Goal: Transaction & Acquisition: Purchase product/service

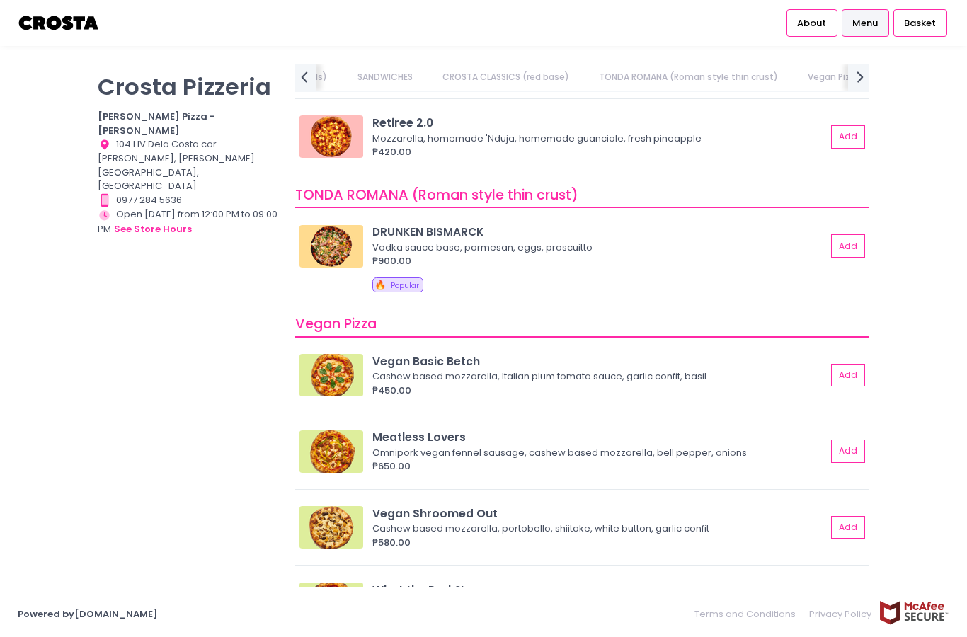
scroll to position [738, 0]
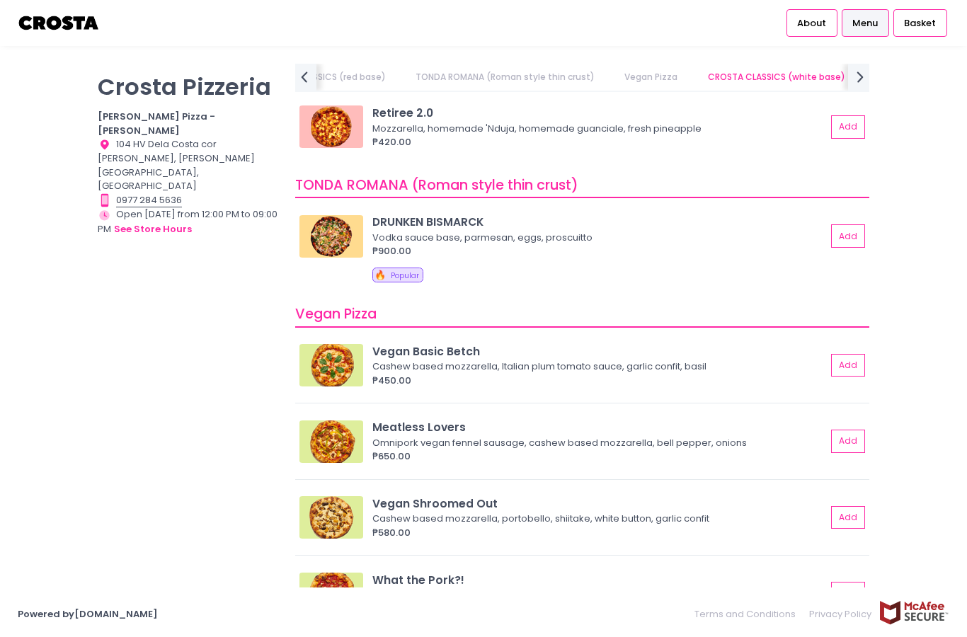
click at [852, 224] on button "Add" at bounding box center [848, 235] width 34 height 23
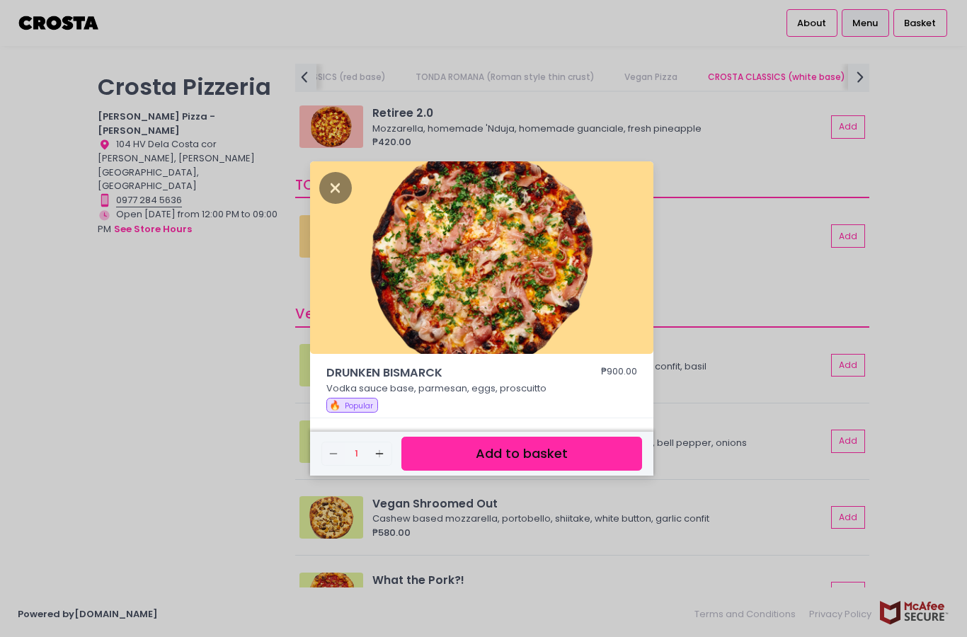
click at [598, 471] on button "Add to basket" at bounding box center [521, 454] width 241 height 35
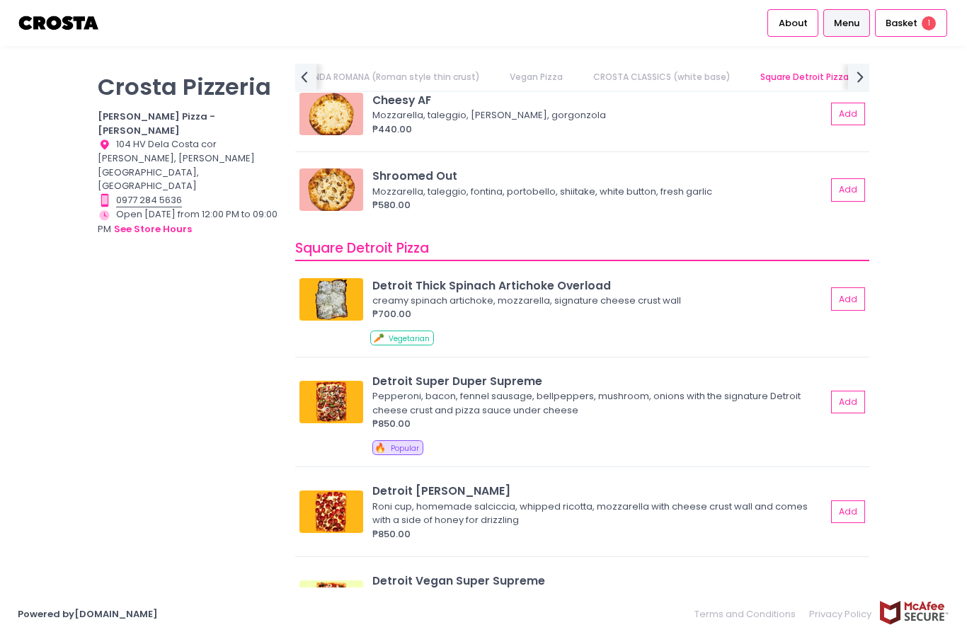
scroll to position [1477, 0]
click at [851, 397] on button "Add" at bounding box center [848, 400] width 34 height 23
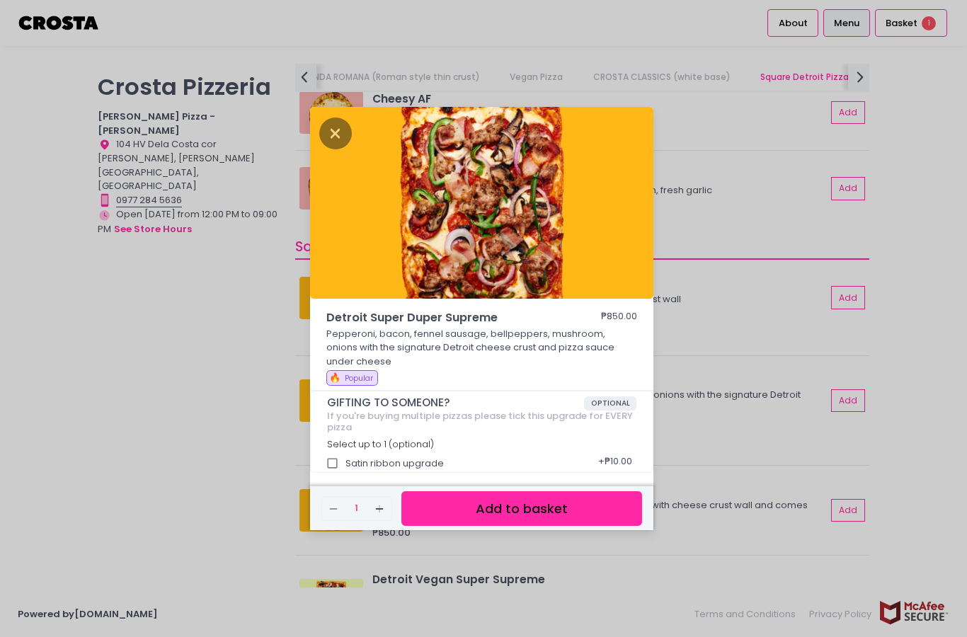
click at [583, 526] on button "Add to basket" at bounding box center [521, 508] width 241 height 35
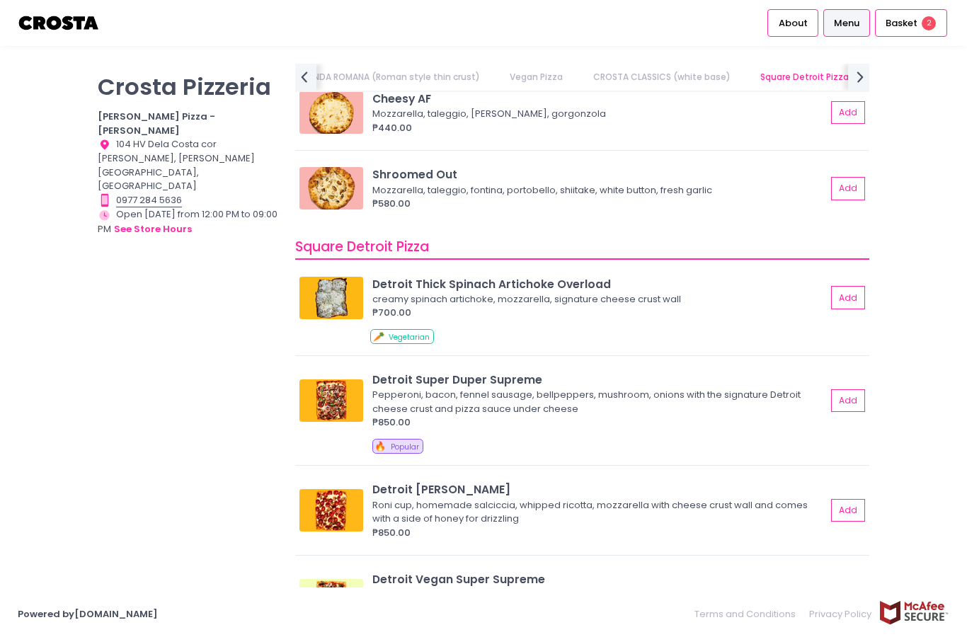
scroll to position [7, 0]
click at [918, 18] on div "Basket 2" at bounding box center [911, 23] width 72 height 28
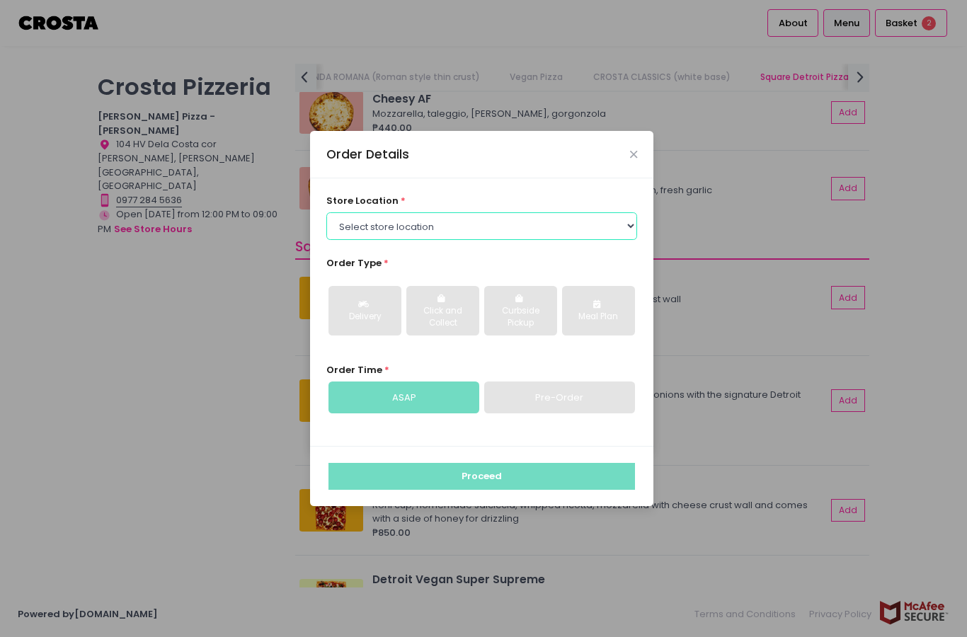
click at [545, 239] on select "Select store location Crosta Pizza - Salcedo Crosta Pizza - San Juan" at bounding box center [482, 225] width 312 height 27
select select "5fabb2e53664a8677beaeb89"
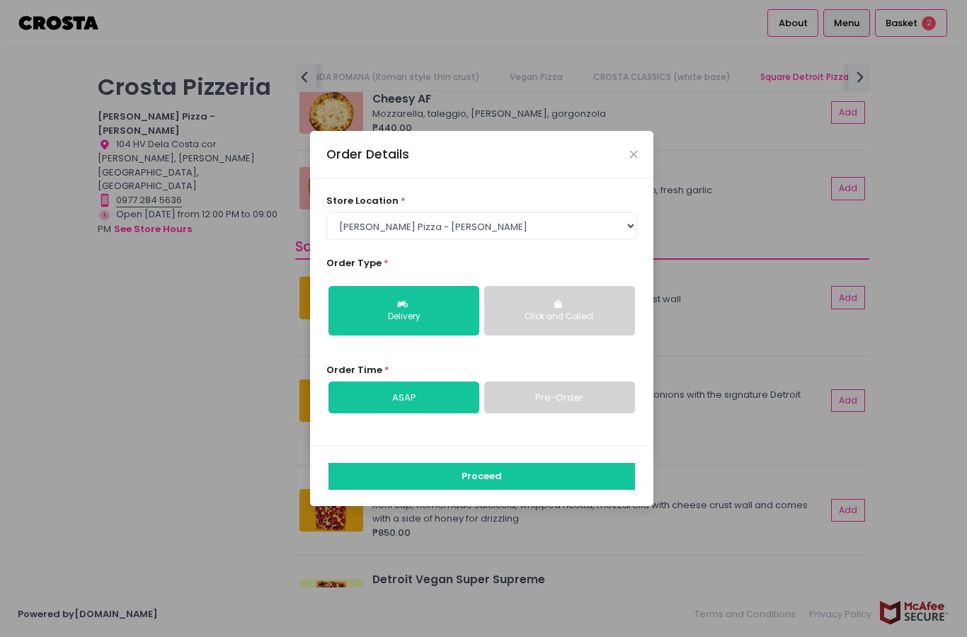
click at [419, 324] on div "Delivery" at bounding box center [403, 317] width 131 height 13
click at [593, 414] on link "Pre-Order" at bounding box center [559, 398] width 151 height 33
select select "2025-10-08"
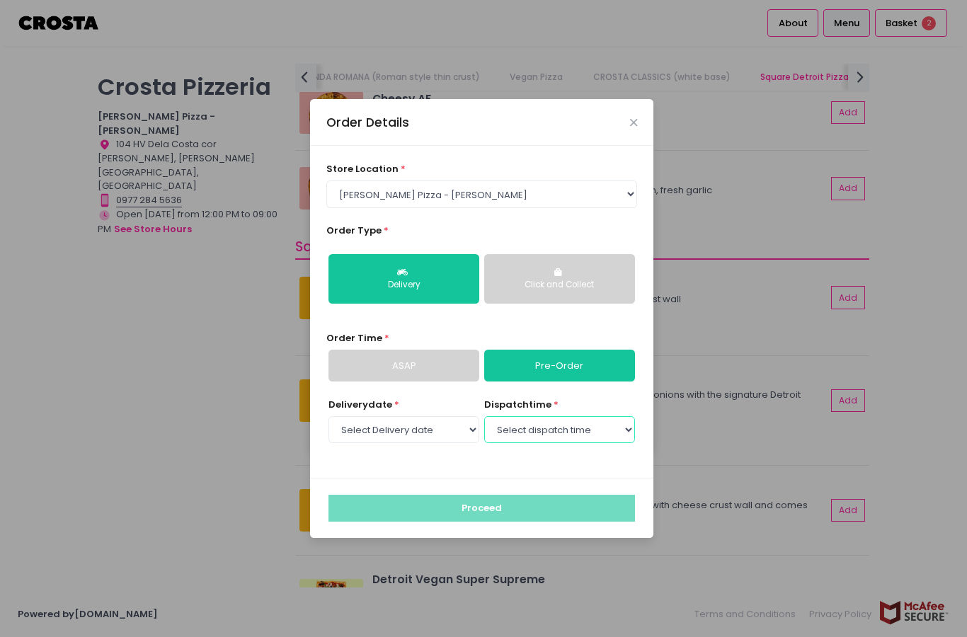
click at [588, 443] on select "Select dispatch time 06:00 PM - 06:30 PM 06:30 PM - 07:00 PM 07:00 PM - 07:30 P…" at bounding box center [559, 429] width 151 height 27
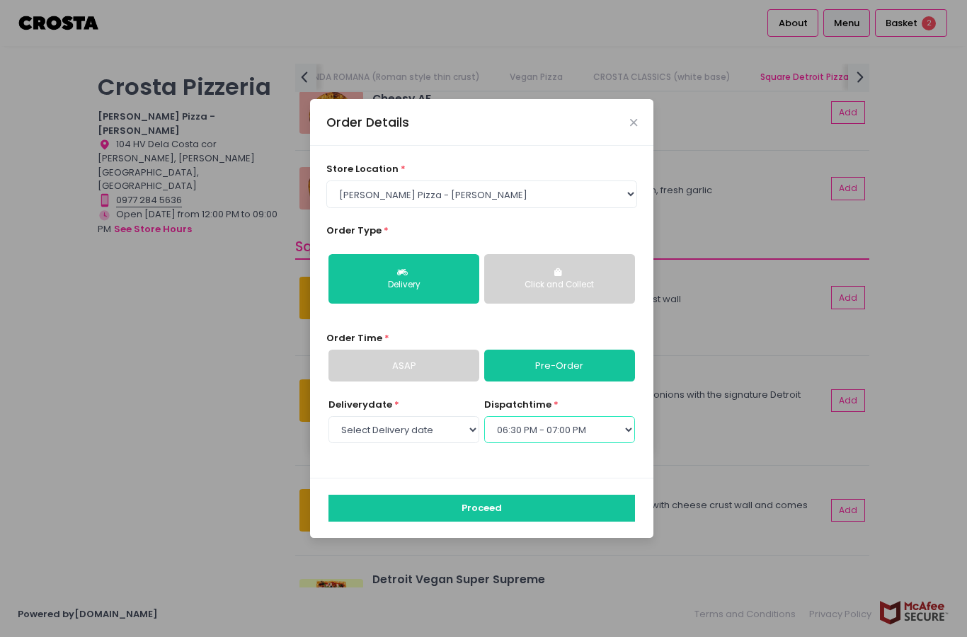
click at [598, 443] on select "Select dispatch time 06:00 PM - 06:30 PM 06:30 PM - 07:00 PM 07:00 PM - 07:30 P…" at bounding box center [559, 429] width 151 height 27
select select "18:00"
click at [598, 443] on select "Select dispatch time 06:00 PM - 06:30 PM 06:30 PM - 07:00 PM 07:00 PM - 07:30 P…" at bounding box center [559, 429] width 151 height 27
click at [561, 522] on button "Proceed" at bounding box center [481, 508] width 307 height 27
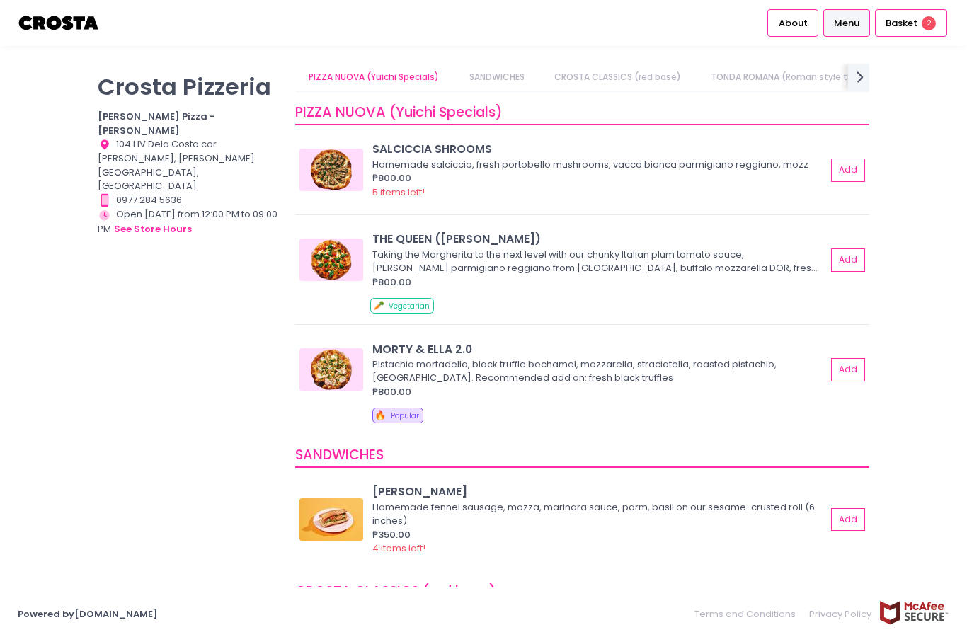
click at [942, 23] on div "Basket 2" at bounding box center [911, 23] width 72 height 28
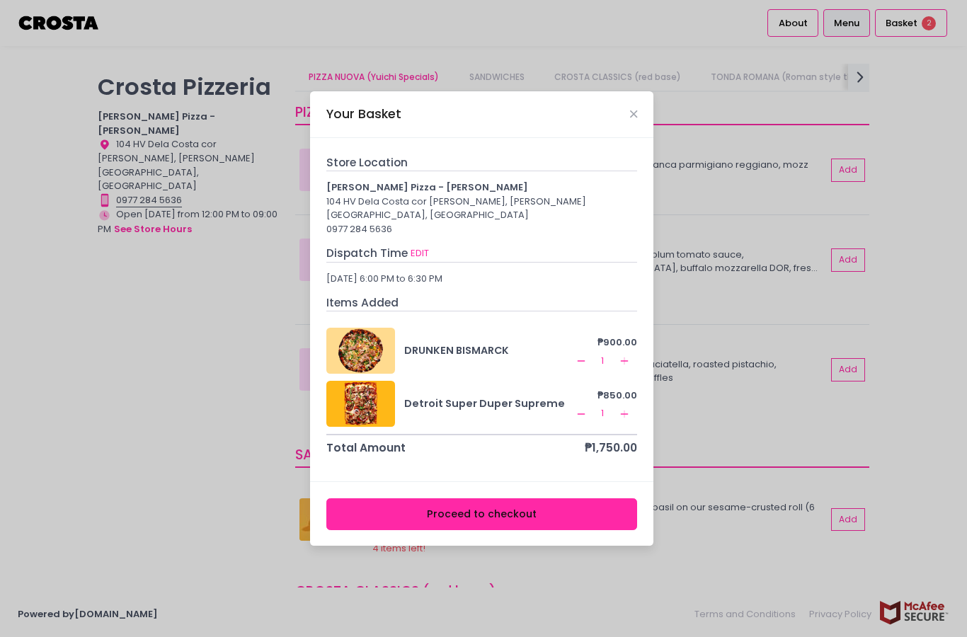
click at [942, 23] on div "Your Basket Store Location Crosta Pizza - Salcedo 104 HV Dela Costa cor LP Levi…" at bounding box center [483, 318] width 967 height 637
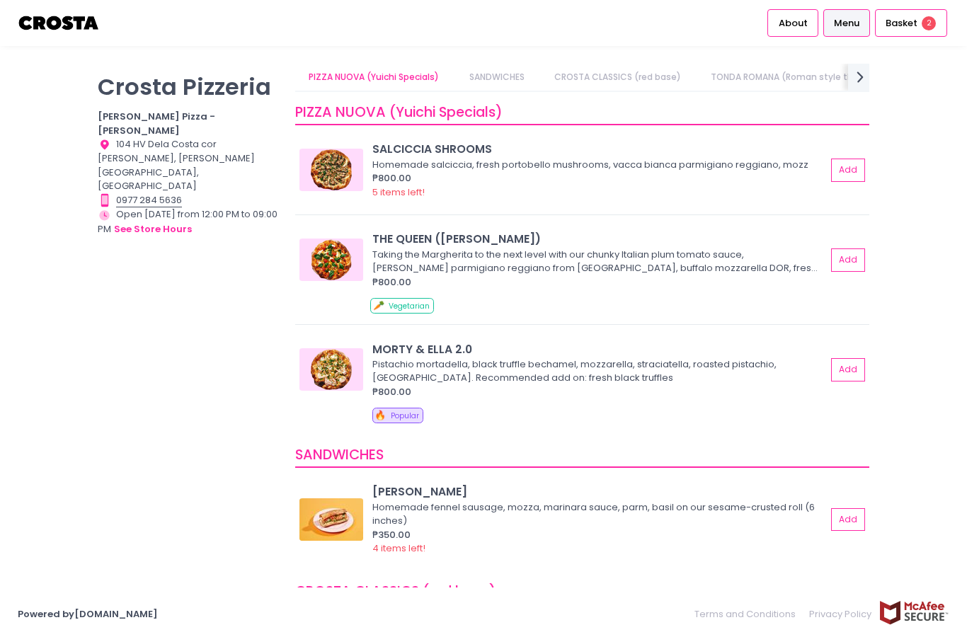
scroll to position [42, 0]
click at [920, 23] on div "Basket 2" at bounding box center [911, 23] width 72 height 28
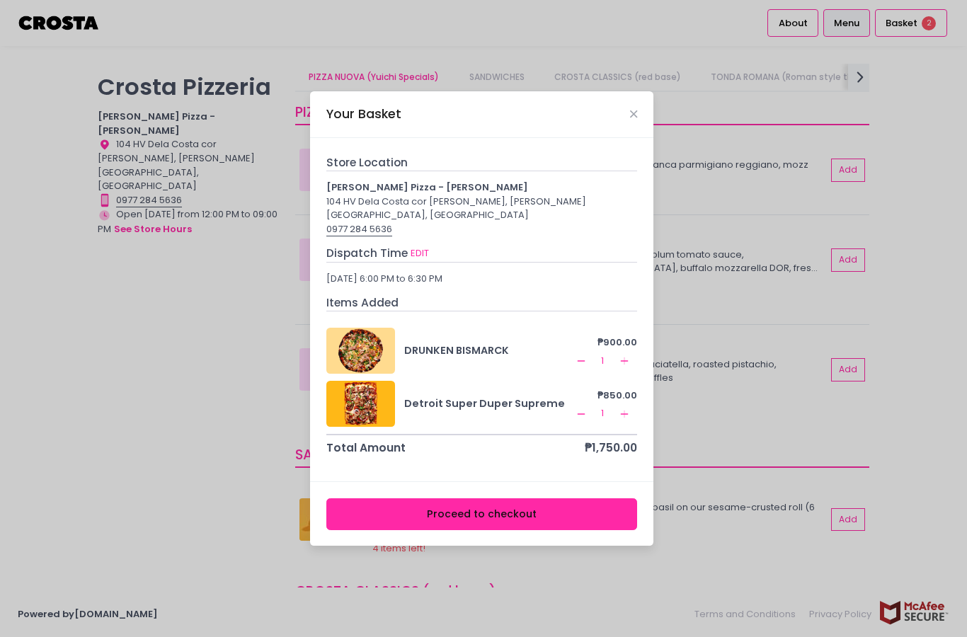
click at [421, 261] on button "EDIT" at bounding box center [420, 254] width 20 height 16
select select "5fabb2e53664a8677beaeb89"
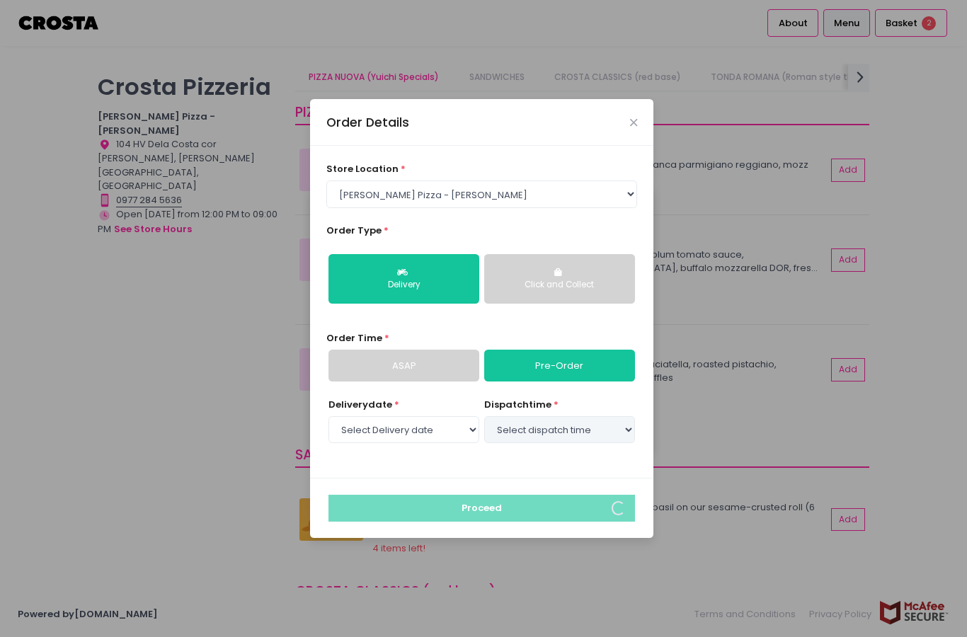
select select "2025-10-08"
select select "18:00"
click at [428, 382] on link "ASAP" at bounding box center [403, 366] width 151 height 33
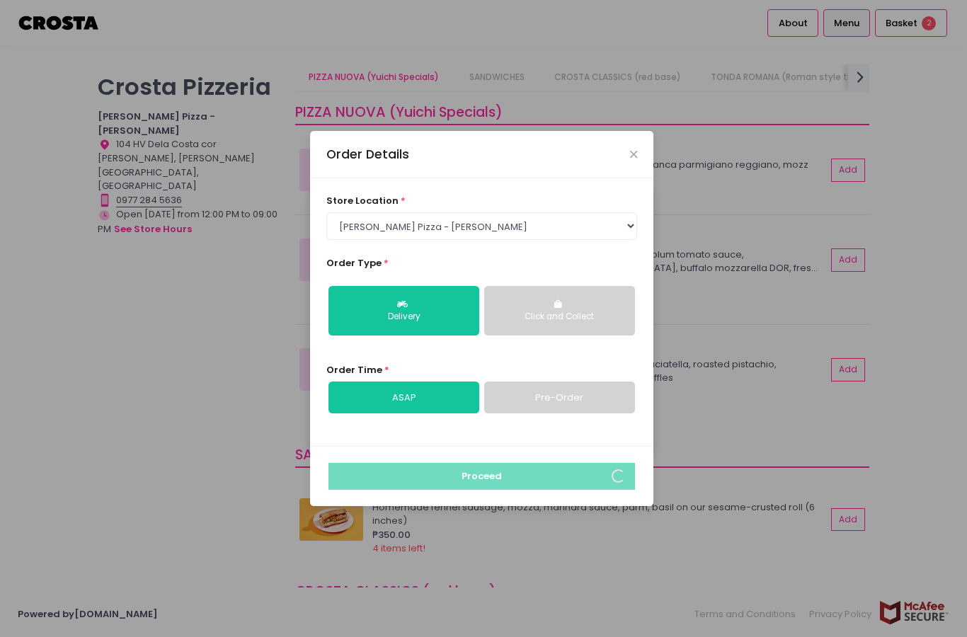
scroll to position [55, 0]
click at [636, 149] on icon "Close" at bounding box center [633, 154] width 7 height 11
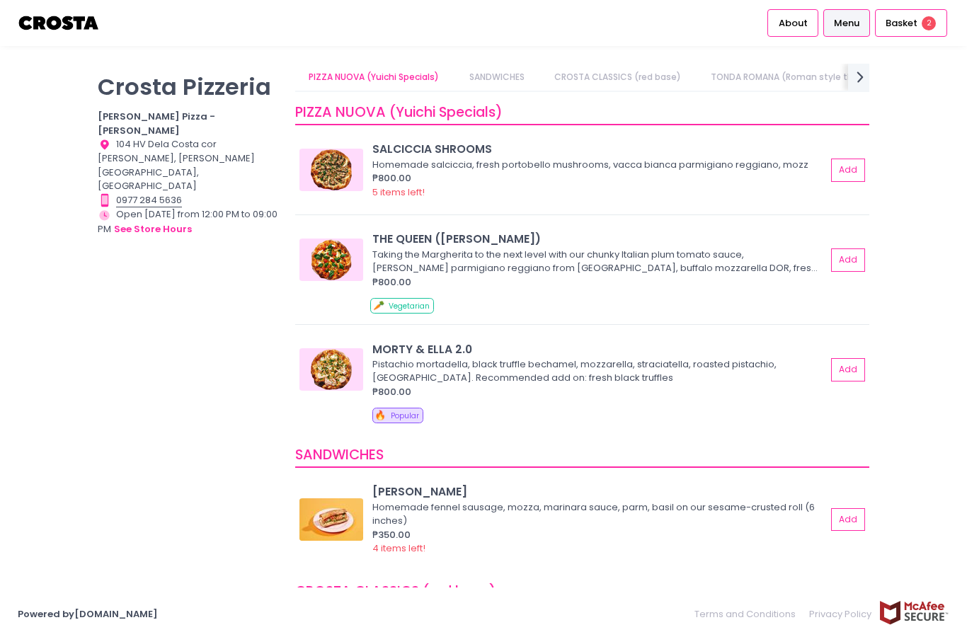
click at [930, 14] on div "Basket 2" at bounding box center [911, 23] width 72 height 28
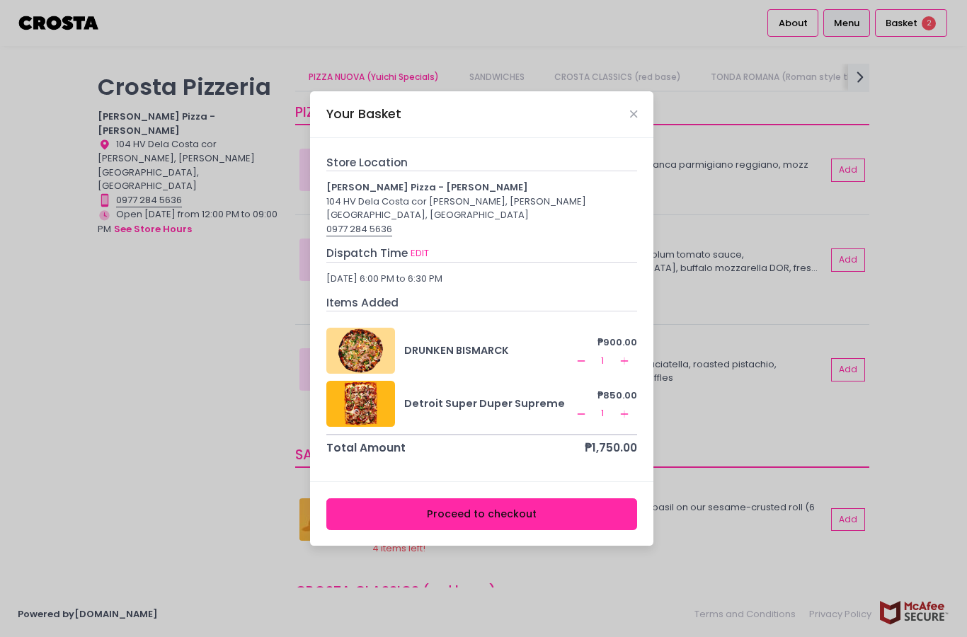
click at [609, 530] on button "Proceed to checkout" at bounding box center [482, 514] width 312 height 32
click at [595, 530] on button "Proceed to checkout" at bounding box center [482, 514] width 312 height 32
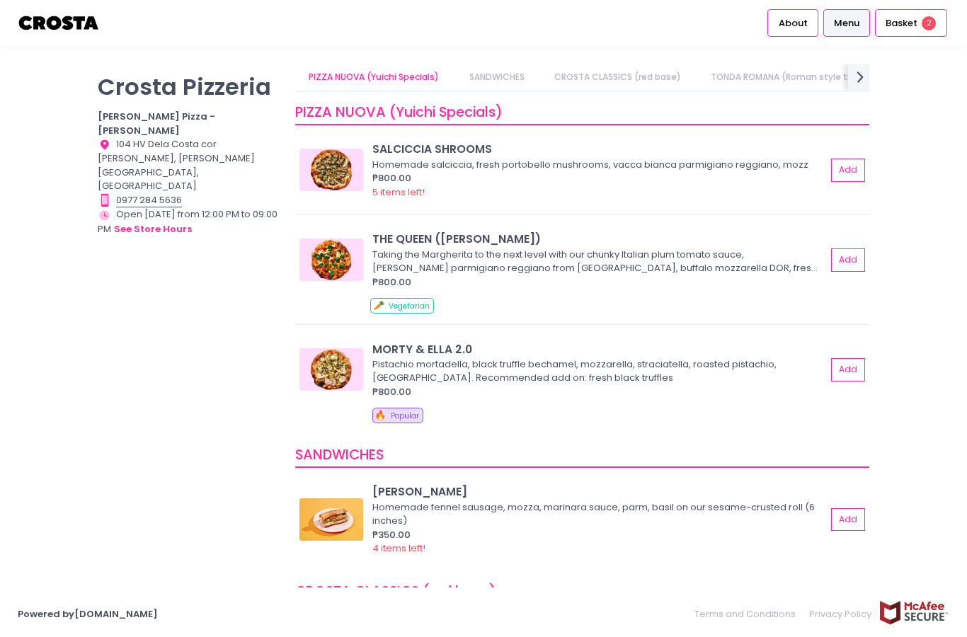
click at [922, 27] on div "Basket 2" at bounding box center [911, 23] width 72 height 28
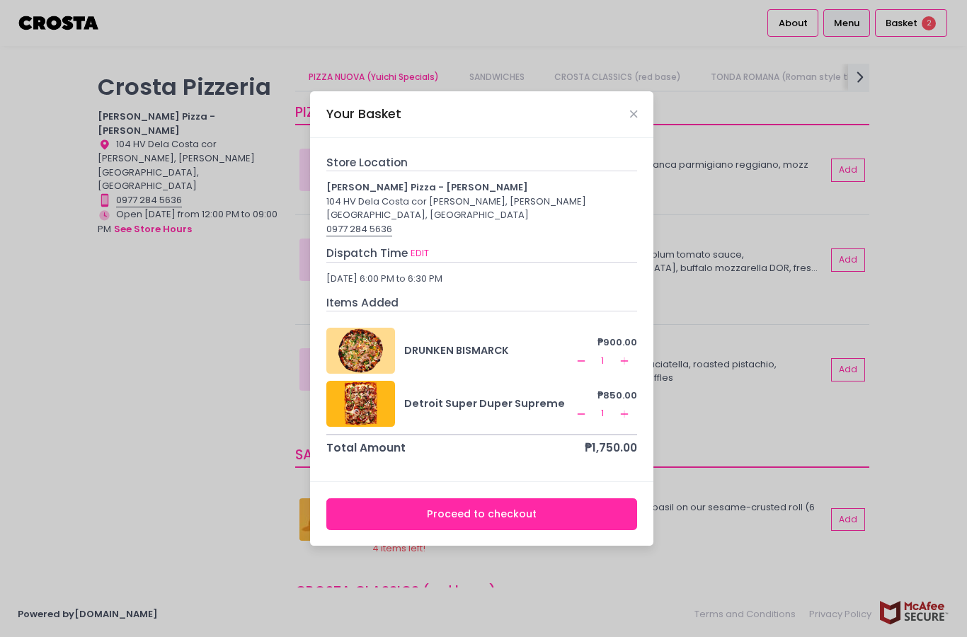
click at [415, 261] on button "EDIT" at bounding box center [420, 254] width 20 height 16
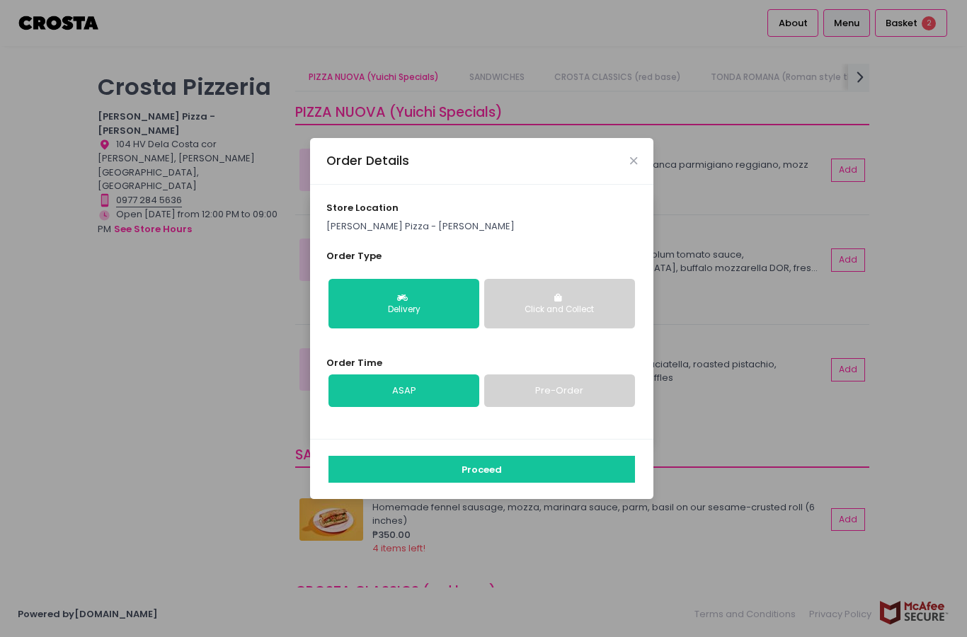
scroll to position [57, 0]
click at [584, 375] on link "Pre-Order" at bounding box center [559, 391] width 151 height 33
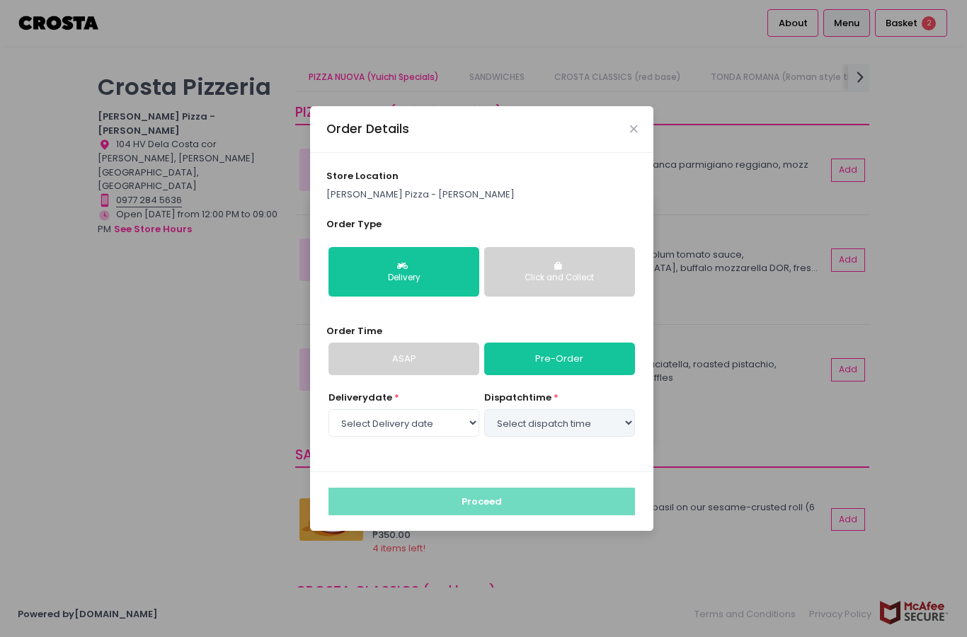
select select "2025-10-08"
click at [567, 409] on select "Select dispatch time 06:00 PM - 06:30 PM 06:30 PM - 07:00 PM 07:00 PM - 07:30 P…" at bounding box center [559, 422] width 151 height 27
select select "18:00"
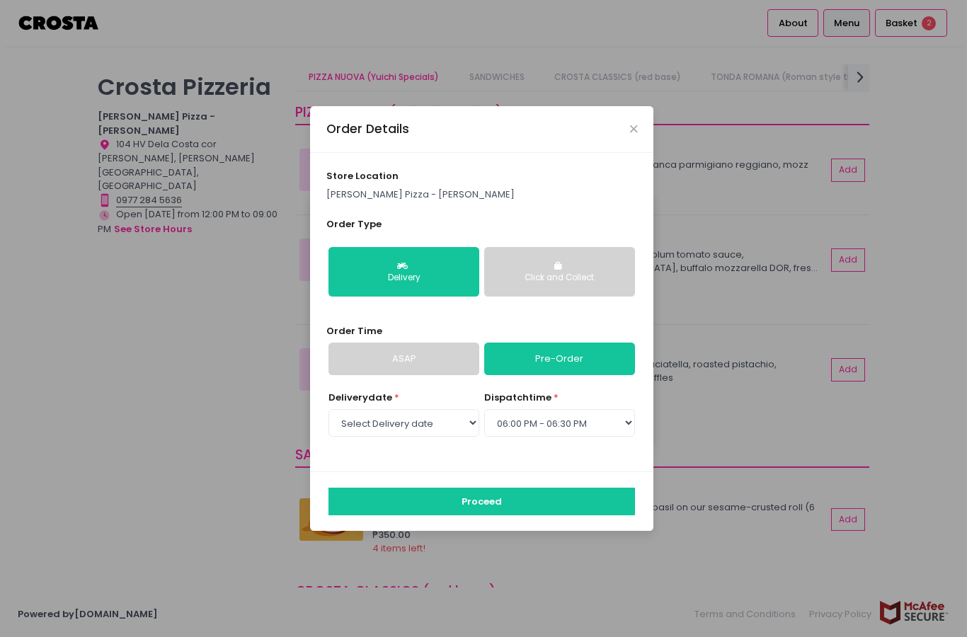
click at [416, 343] on link "ASAP" at bounding box center [403, 359] width 151 height 33
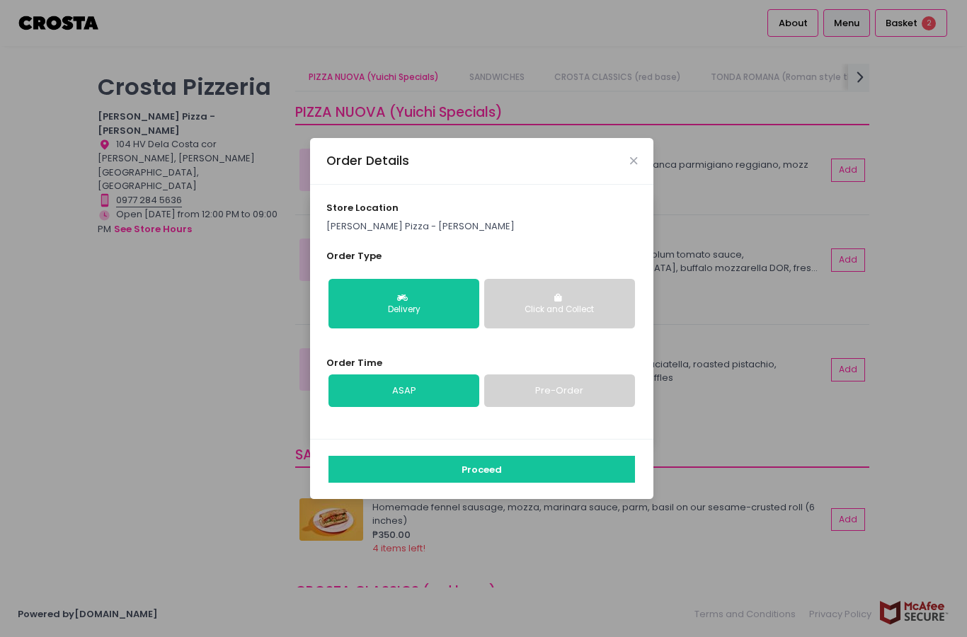
click at [508, 456] on button "Proceed" at bounding box center [481, 469] width 307 height 27
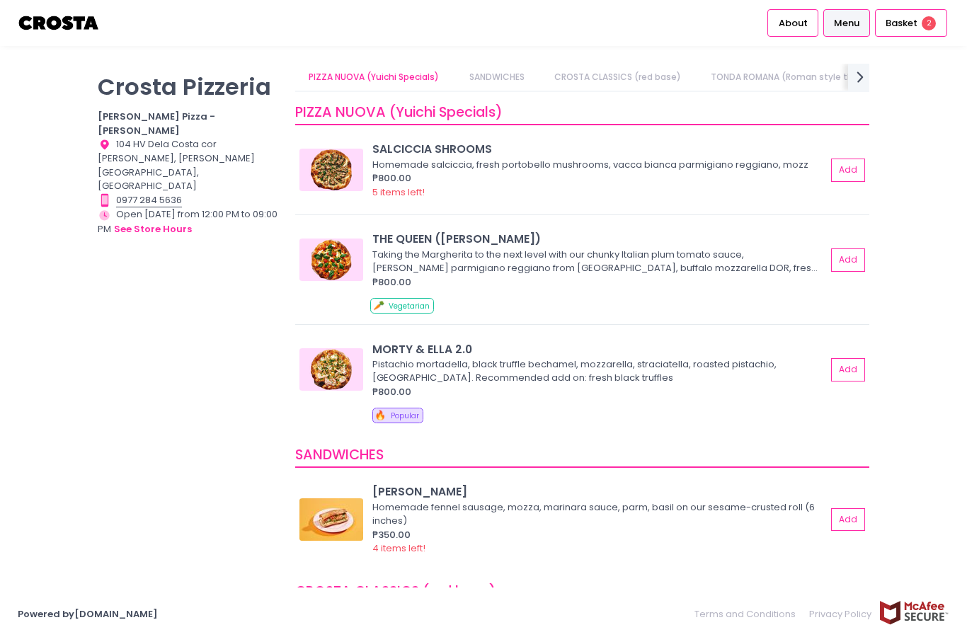
click at [922, 22] on span "2" at bounding box center [929, 23] width 14 height 14
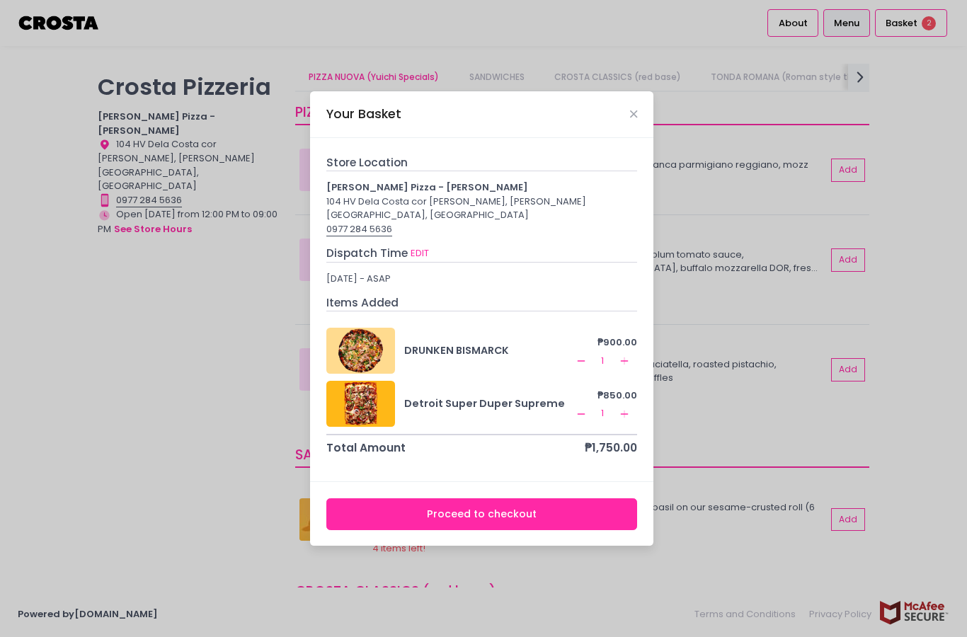
click at [417, 261] on button "EDIT" at bounding box center [420, 254] width 20 height 16
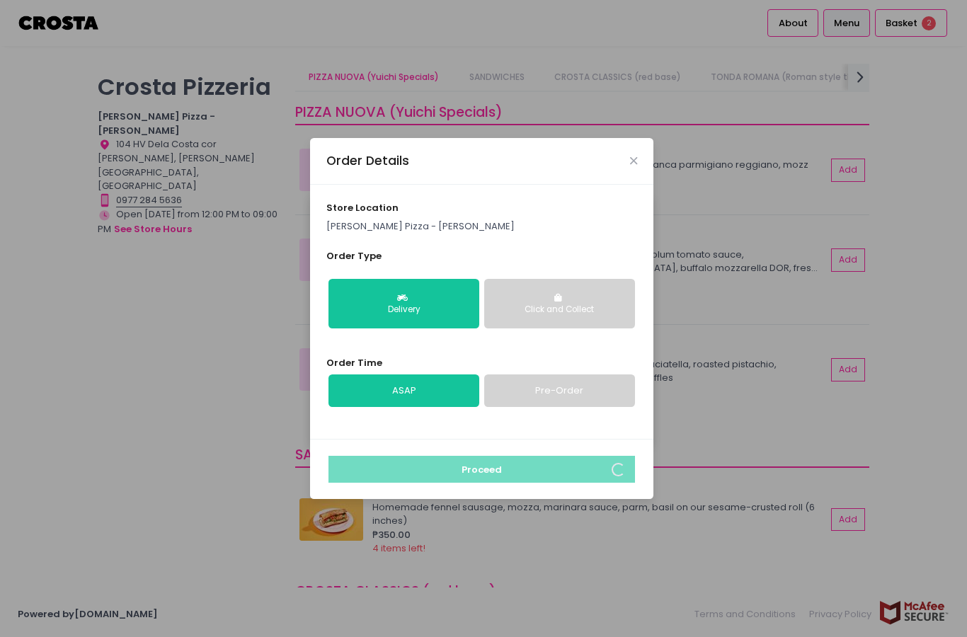
click at [1, 294] on div "Order Details store location Crosta Pizza - Salcedo Order Type Delivery Click a…" at bounding box center [483, 318] width 967 height 637
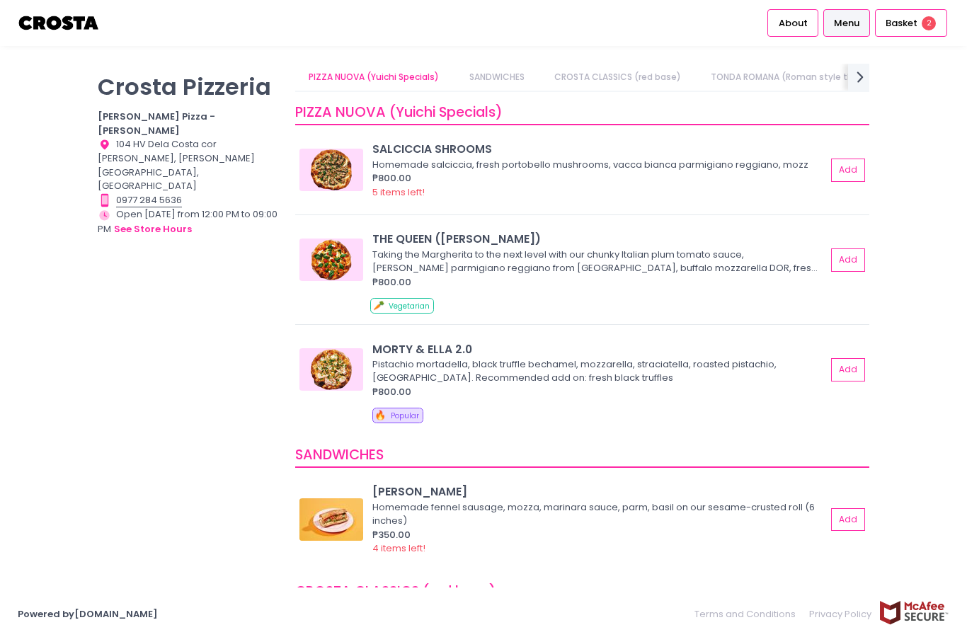
click at [911, 20] on span "Basket" at bounding box center [902, 23] width 32 height 14
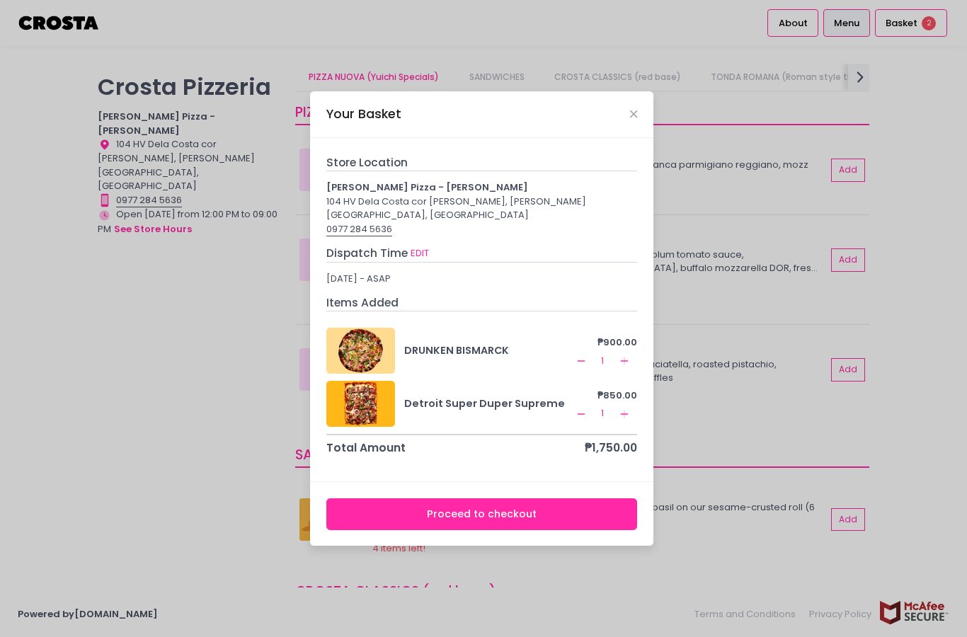
click at [421, 261] on button "EDIT" at bounding box center [420, 254] width 20 height 16
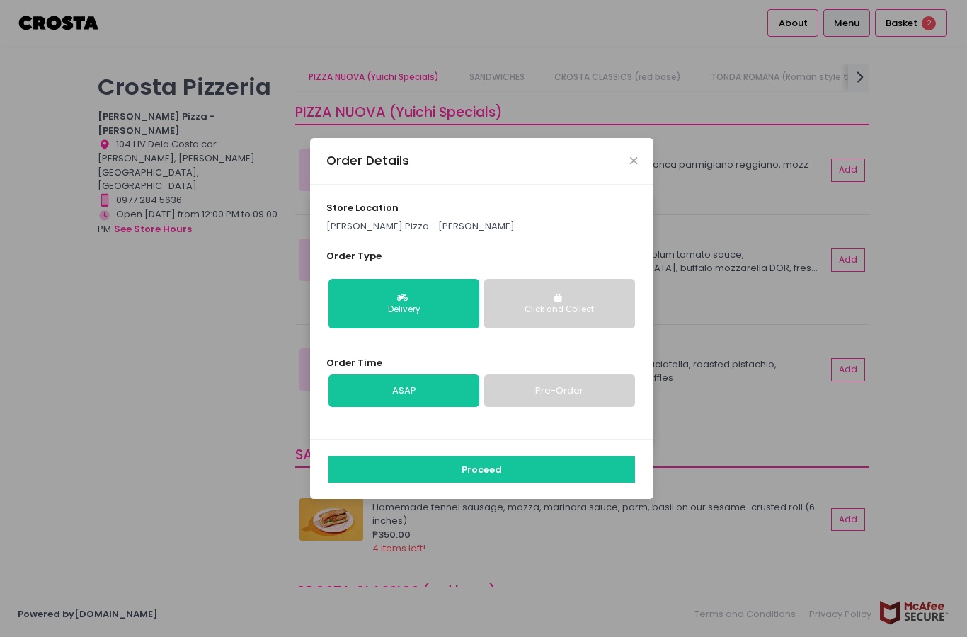
click at [599, 407] on link "Pre-Order" at bounding box center [559, 391] width 151 height 33
select select "2025-10-08"
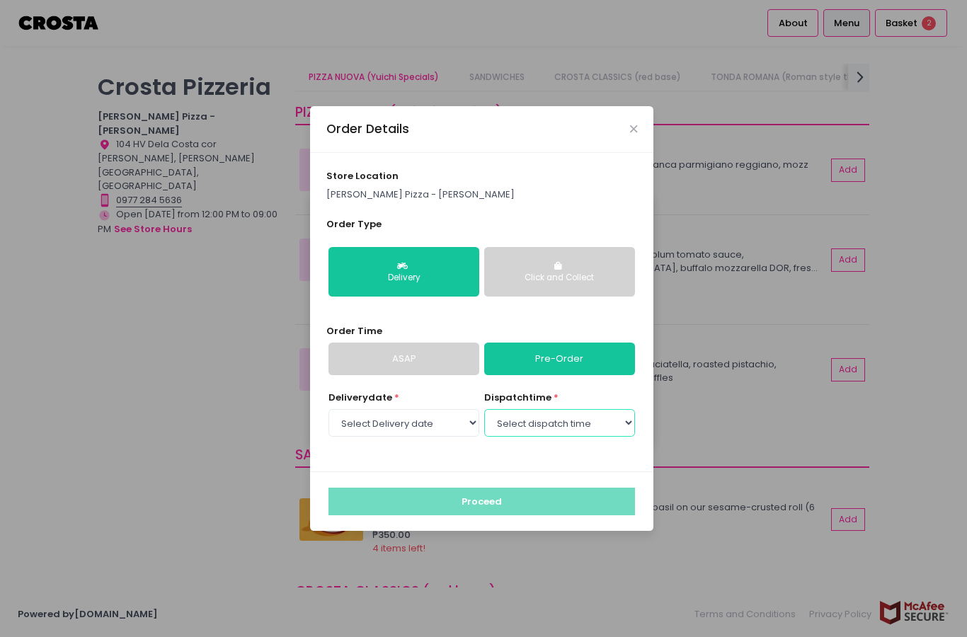
click at [595, 436] on select "Select dispatch time 06:00 PM - 06:30 PM 06:30 PM - 07:00 PM 07:00 PM - 07:30 P…" at bounding box center [559, 422] width 151 height 27
select select "18:00"
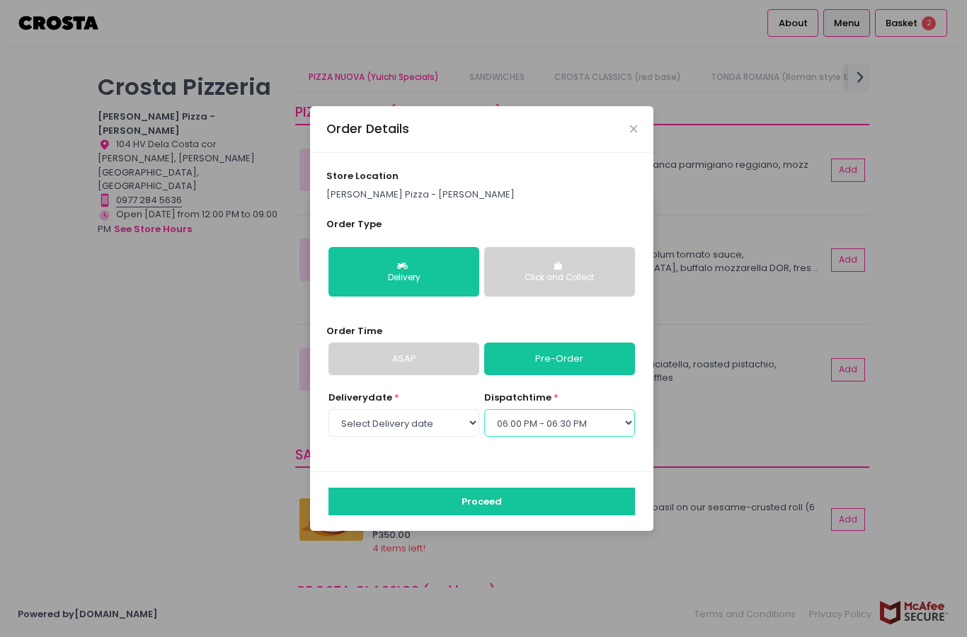
scroll to position [57, 0]
click at [152, 465] on div "Order Details store location Crosta Pizza - Salcedo Order Type Delivery Click a…" at bounding box center [483, 318] width 967 height 637
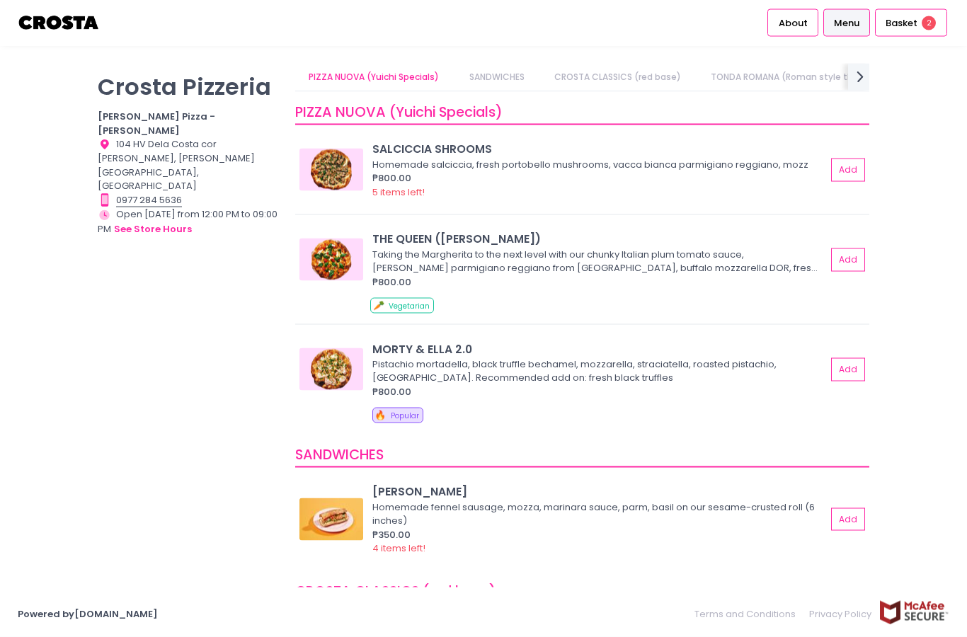
scroll to position [0, 0]
click at [920, 18] on div "Basket 2" at bounding box center [911, 23] width 72 height 28
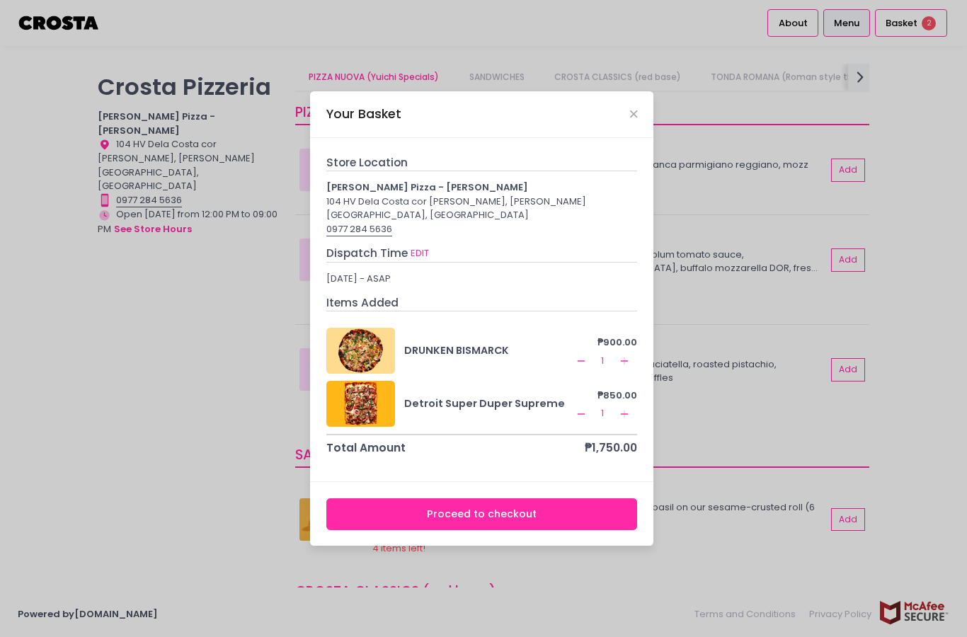
click at [431, 264] on div "Store Location Crosta Pizza - Salcedo 104 HV Dela Costa cor LP Leviste, Salcedo…" at bounding box center [482, 305] width 312 height 302
click at [428, 261] on button "EDIT" at bounding box center [420, 254] width 20 height 16
select select "2025-10-08"
select select "18:00"
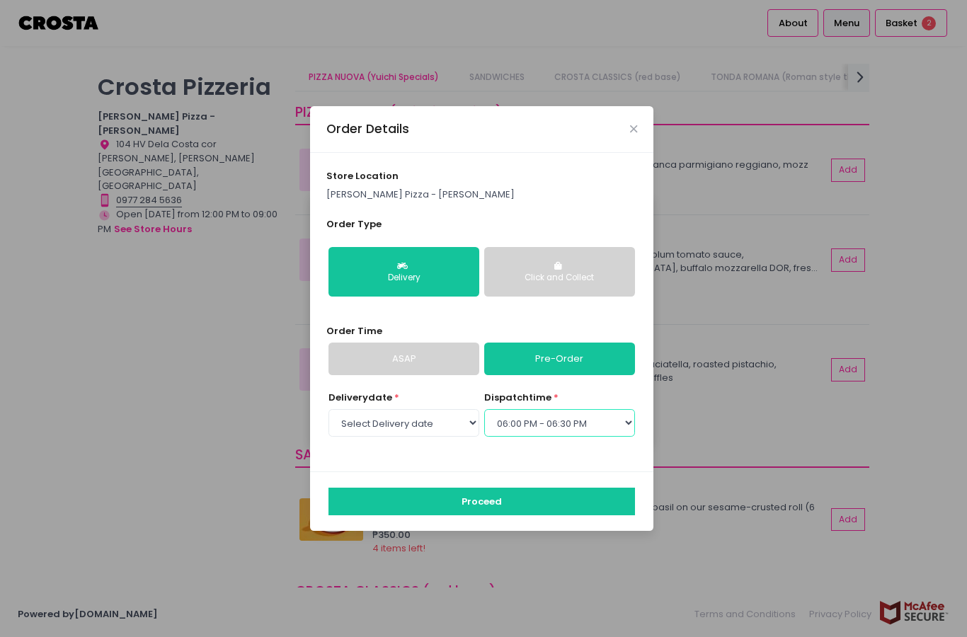
click at [587, 436] on select "Select dispatch time 06:00 PM - 06:30 PM 06:30 PM - 07:00 PM 07:00 PM - 07:30 P…" at bounding box center [559, 422] width 151 height 27
click at [550, 515] on button "Proceed" at bounding box center [481, 501] width 307 height 27
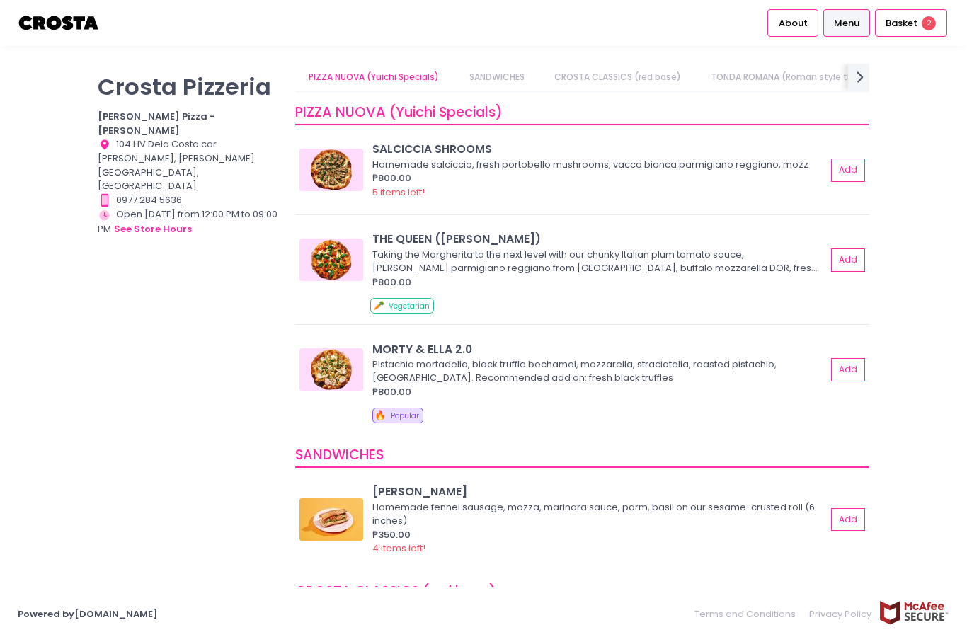
click at [921, 11] on div "Basket 2" at bounding box center [911, 23] width 72 height 28
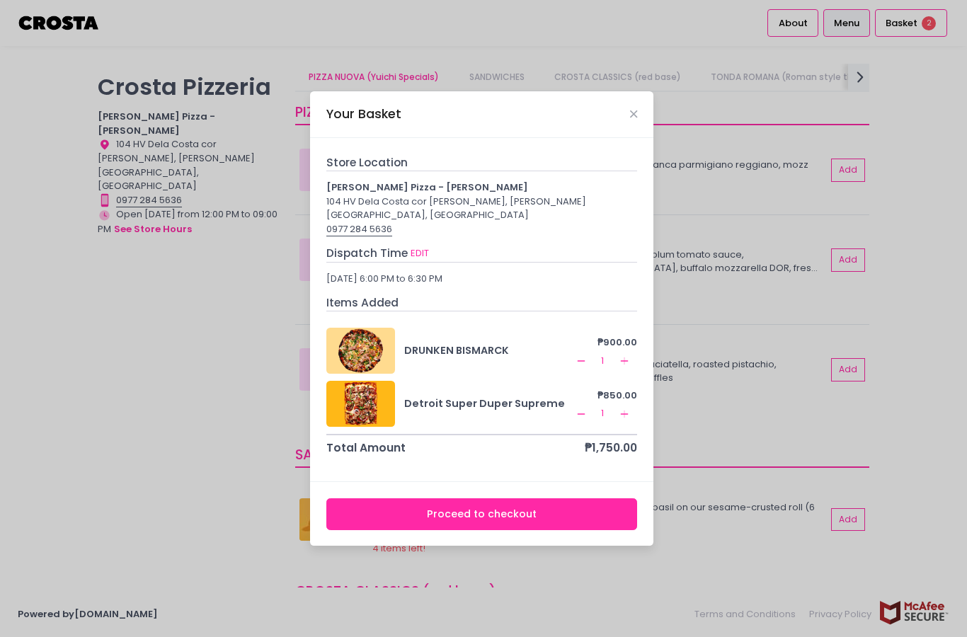
click at [559, 530] on button "Proceed to checkout" at bounding box center [482, 514] width 312 height 32
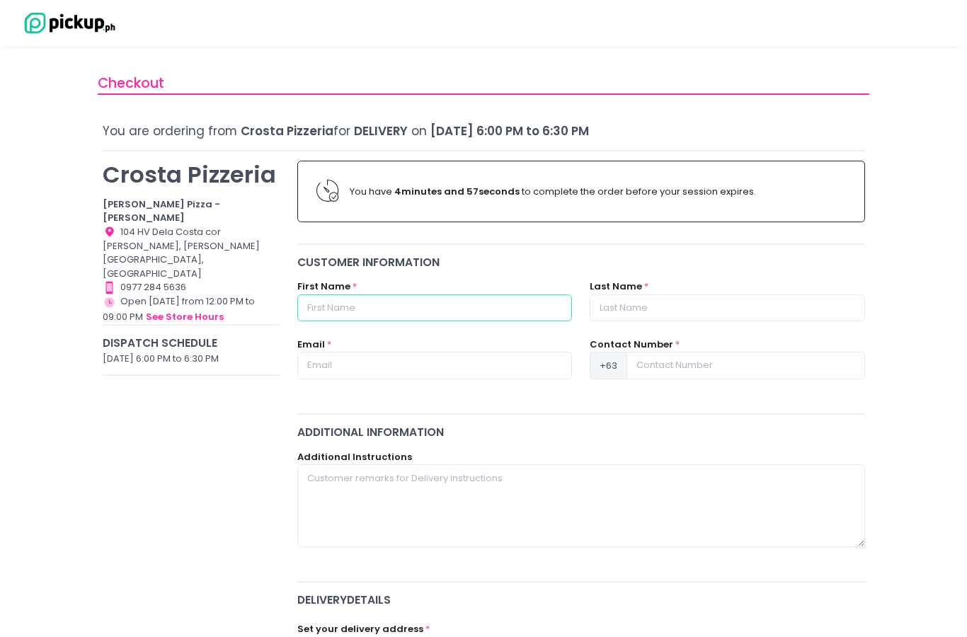
click at [492, 311] on input "text" at bounding box center [434, 308] width 275 height 27
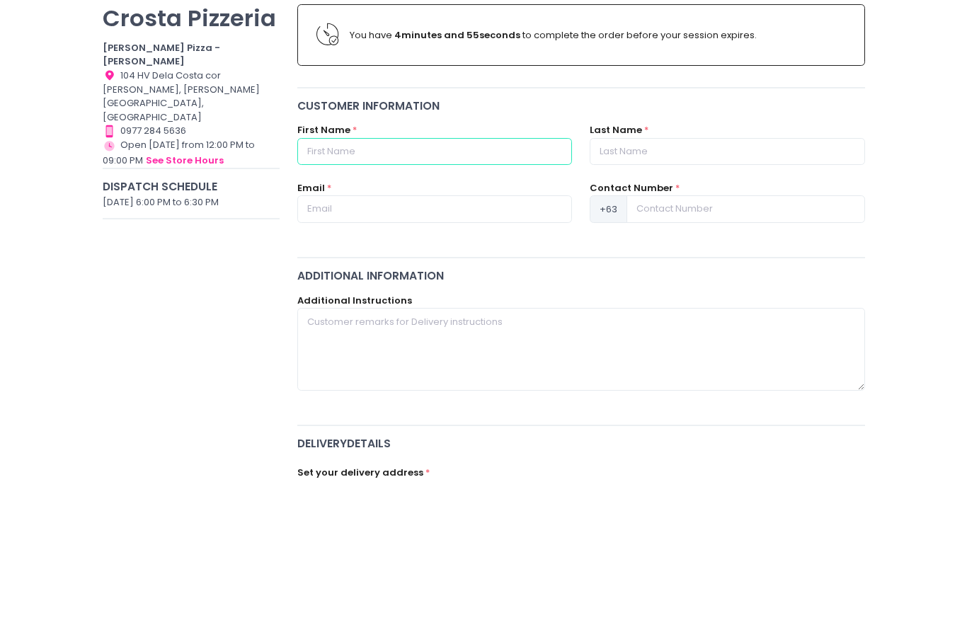
type input "[PERSON_NAME]"
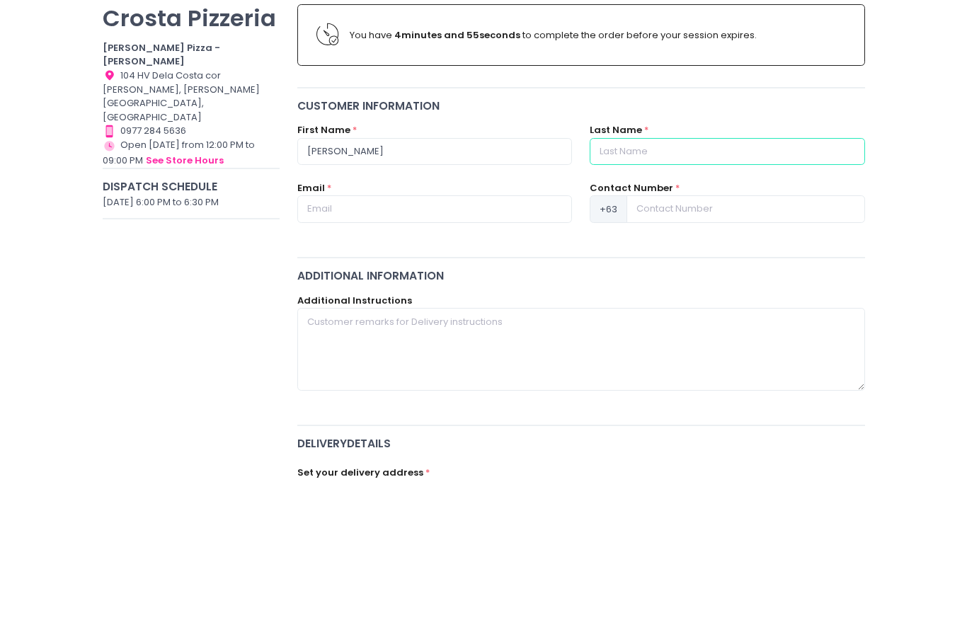
type input "[PERSON_NAME]"
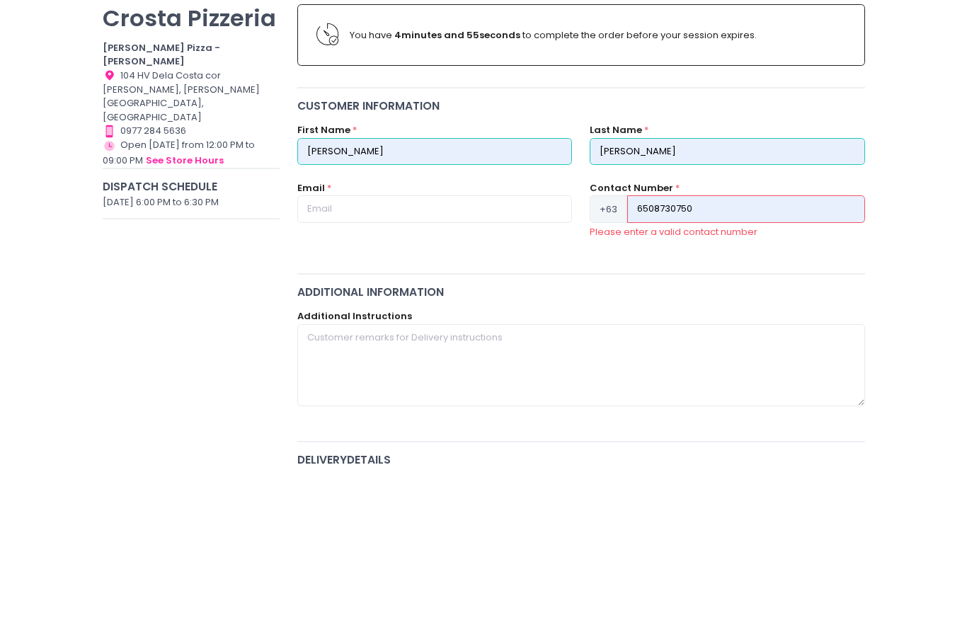
scroll to position [156, 0]
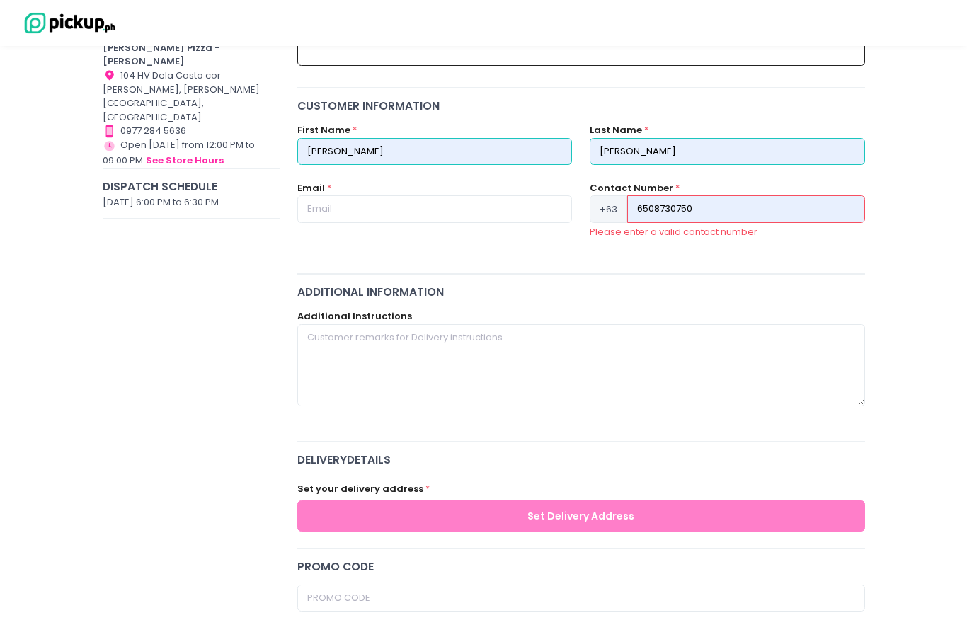
click at [821, 209] on input "6508730750" at bounding box center [745, 208] width 237 height 27
type input "6"
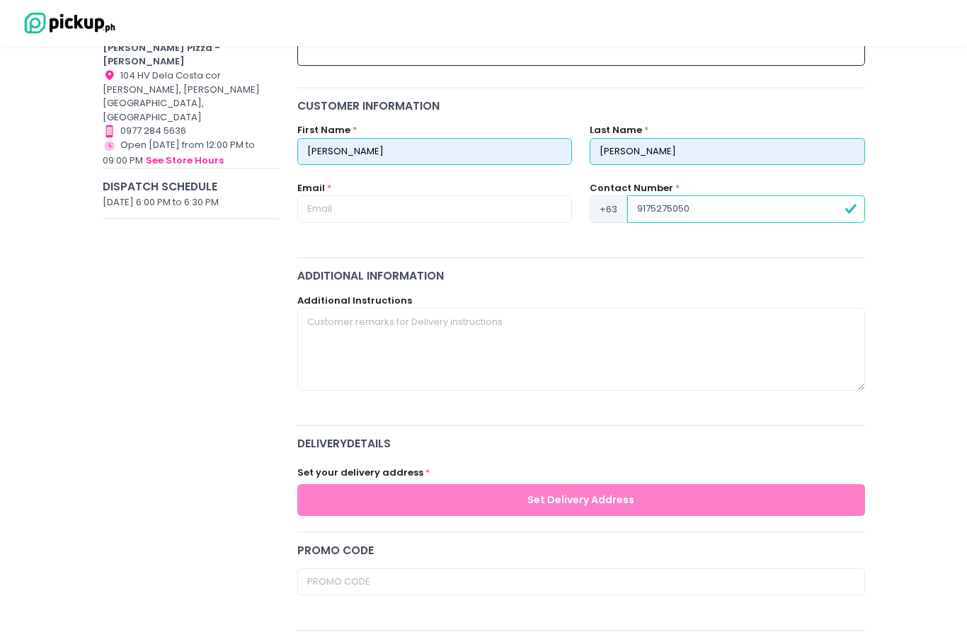
type input "9175275050"
click at [323, 219] on input "text" at bounding box center [434, 208] width 275 height 27
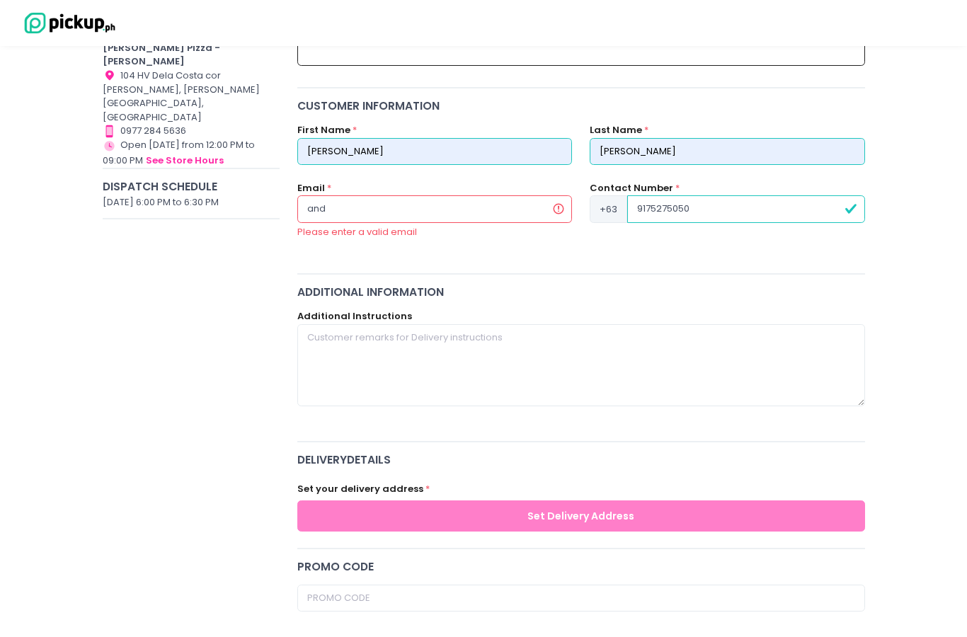
type input "[EMAIL_ADDRESS][DOMAIN_NAME]"
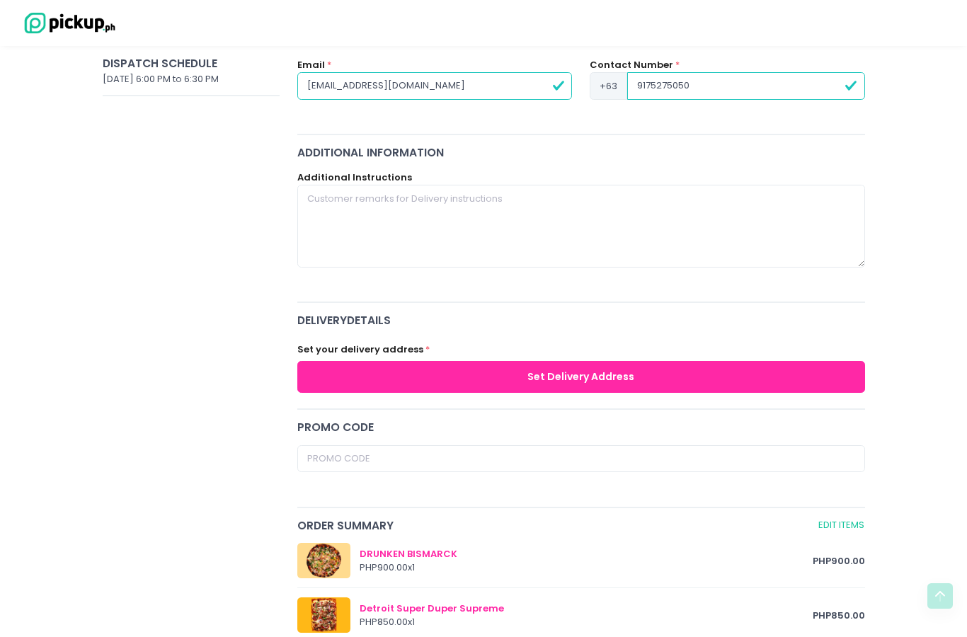
scroll to position [295, 0]
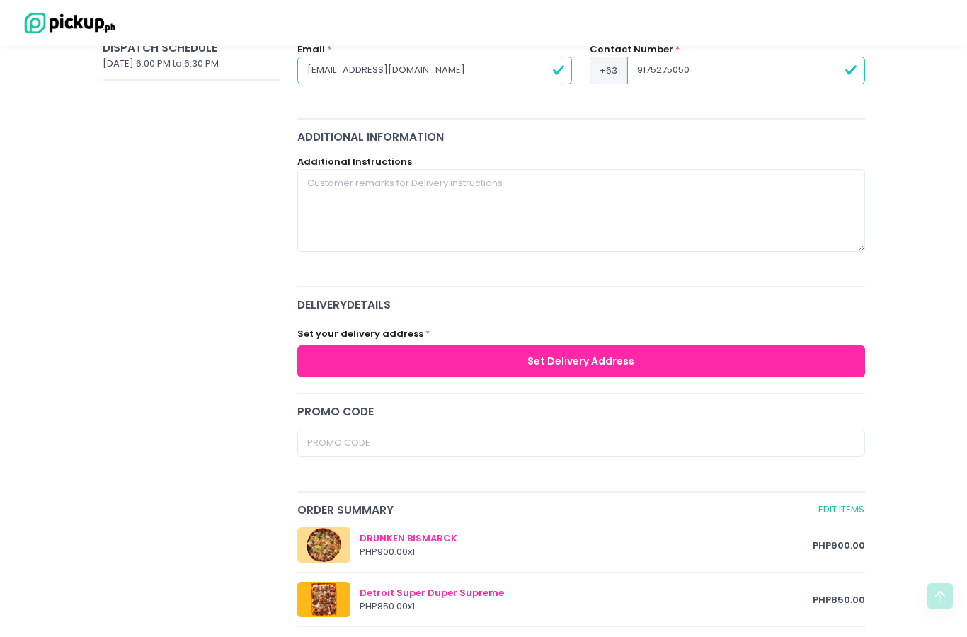
click at [656, 367] on button "Set Delivery Address" at bounding box center [581, 361] width 568 height 32
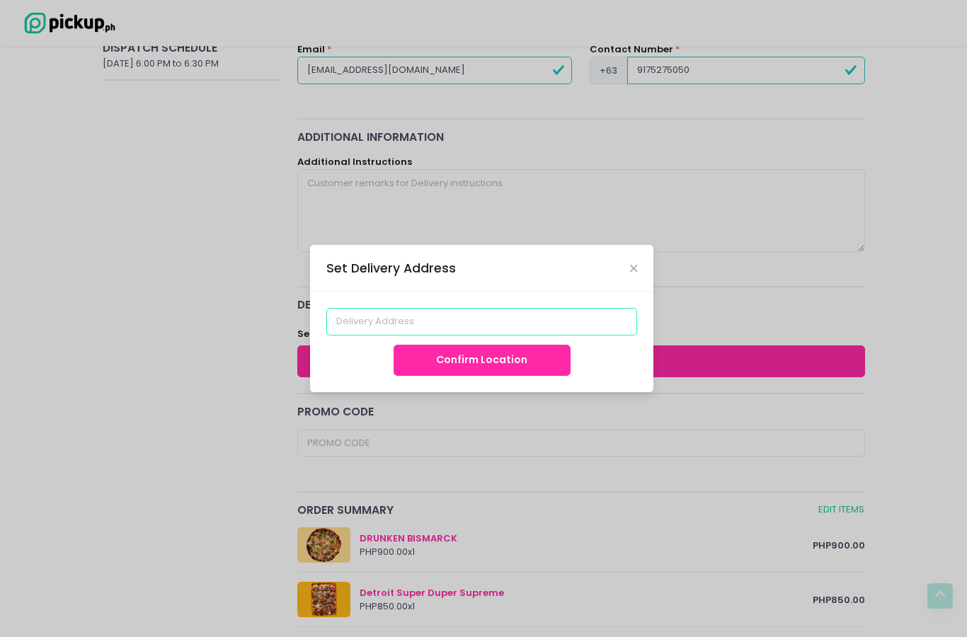
click at [583, 335] on input at bounding box center [482, 321] width 312 height 27
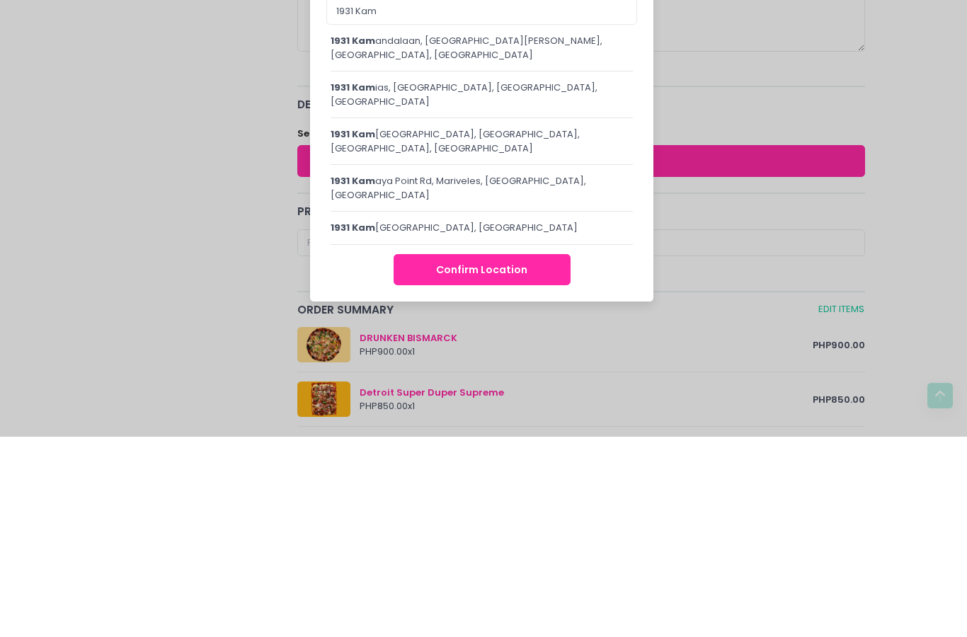
click at [545, 281] on div "1931 Kam ias, Makati City, Metro Manila, Philippines" at bounding box center [482, 295] width 302 height 28
type input "1931 Kamias, Makati City, Metro Manila, Philippines"
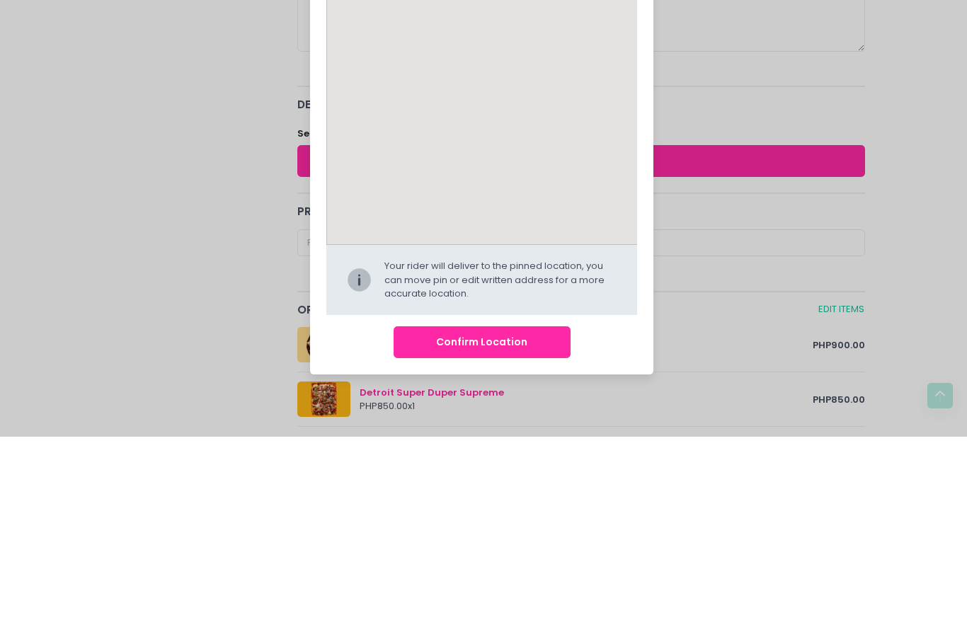
scroll to position [496, 0]
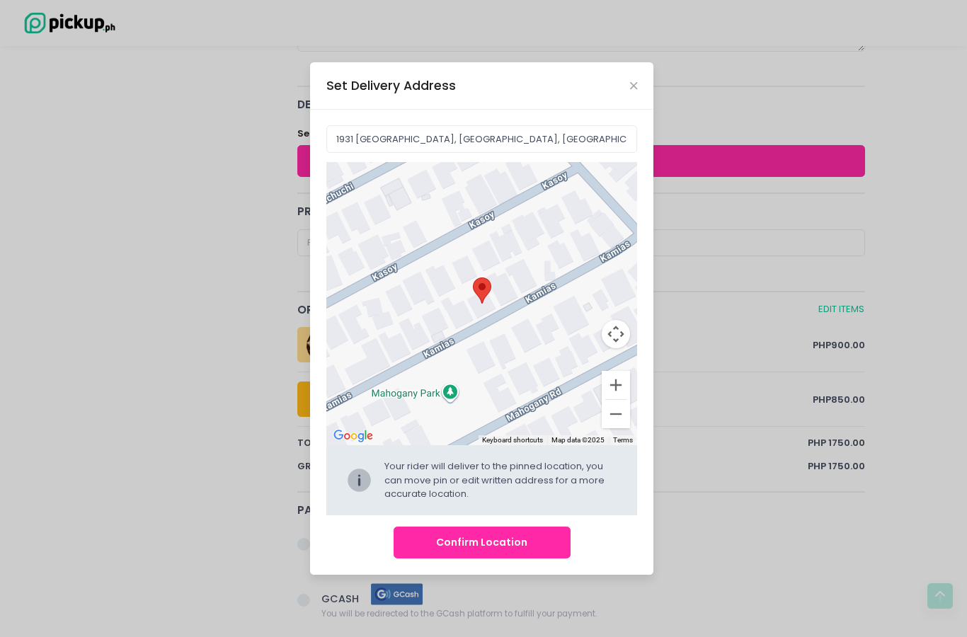
click at [529, 559] on button "Confirm Location" at bounding box center [482, 543] width 177 height 32
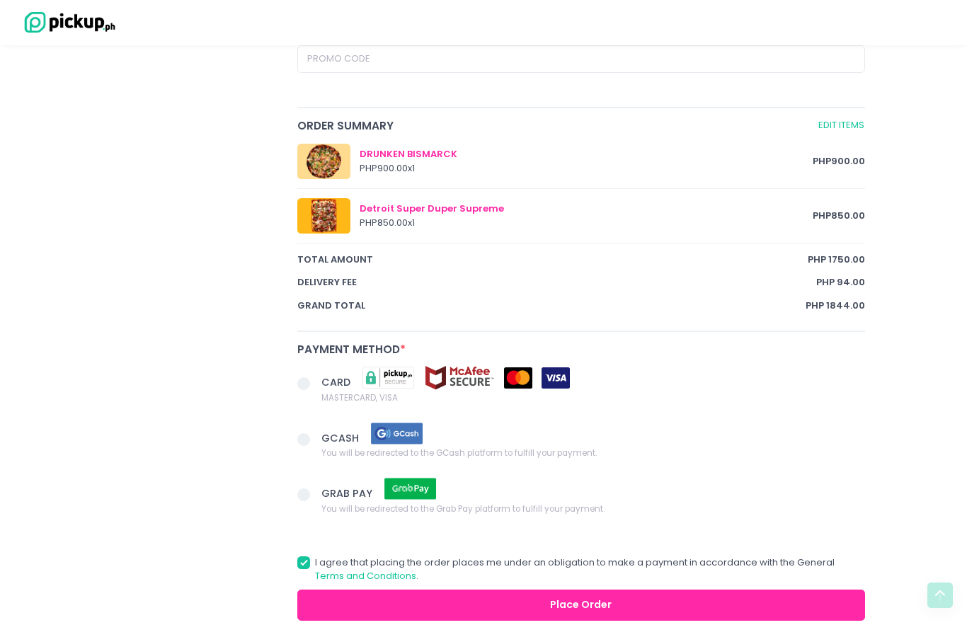
scroll to position [755, 0]
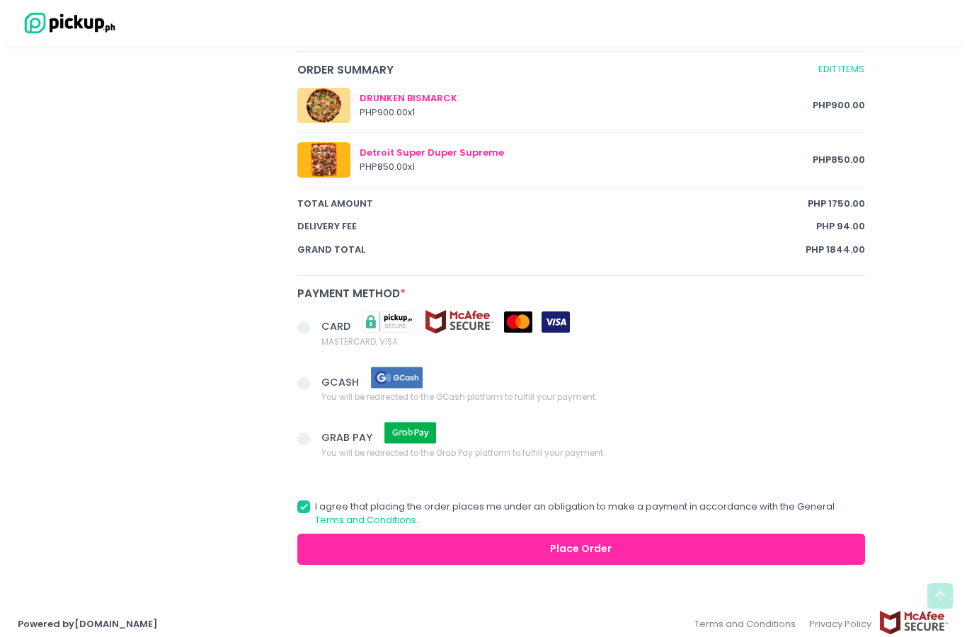
click at [324, 309] on span "CARD" at bounding box center [445, 321] width 248 height 25
click at [324, 321] on input "CARD MASTERCARD, VISA" at bounding box center [319, 325] width 9 height 9
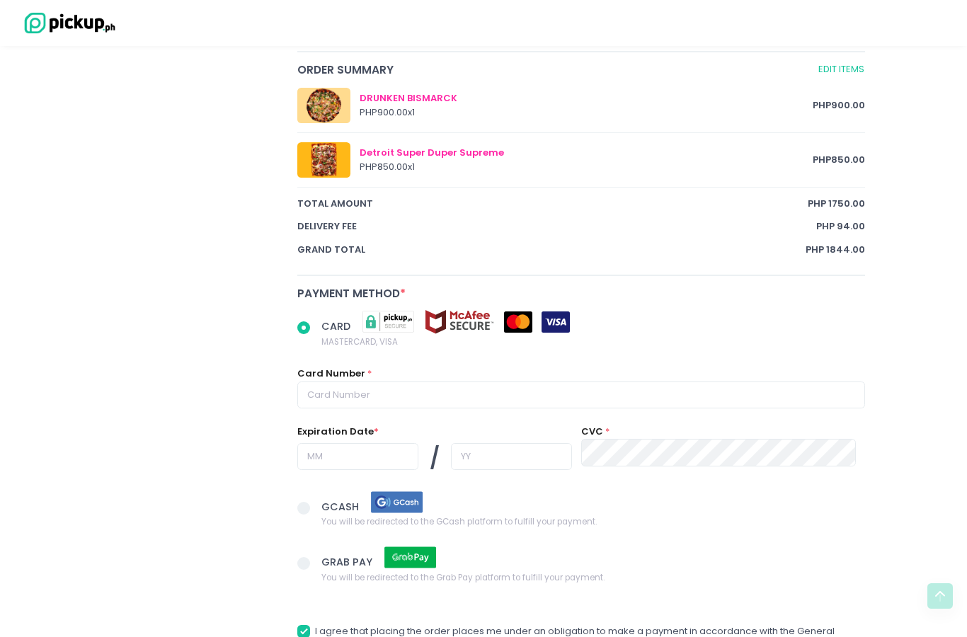
click at [583, 388] on input "text" at bounding box center [581, 395] width 568 height 27
radio input "true"
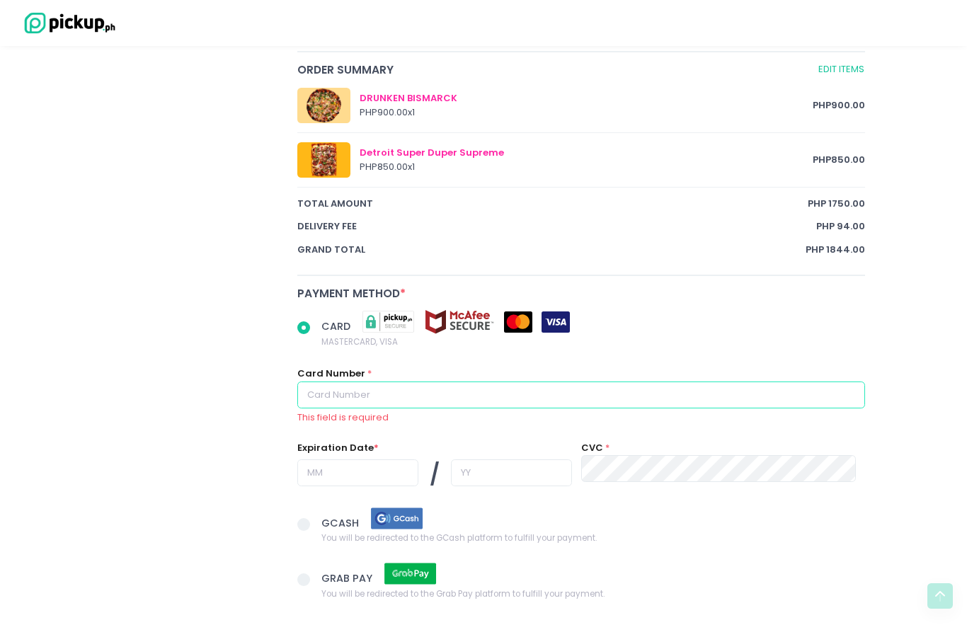
type input "5522809800663488"
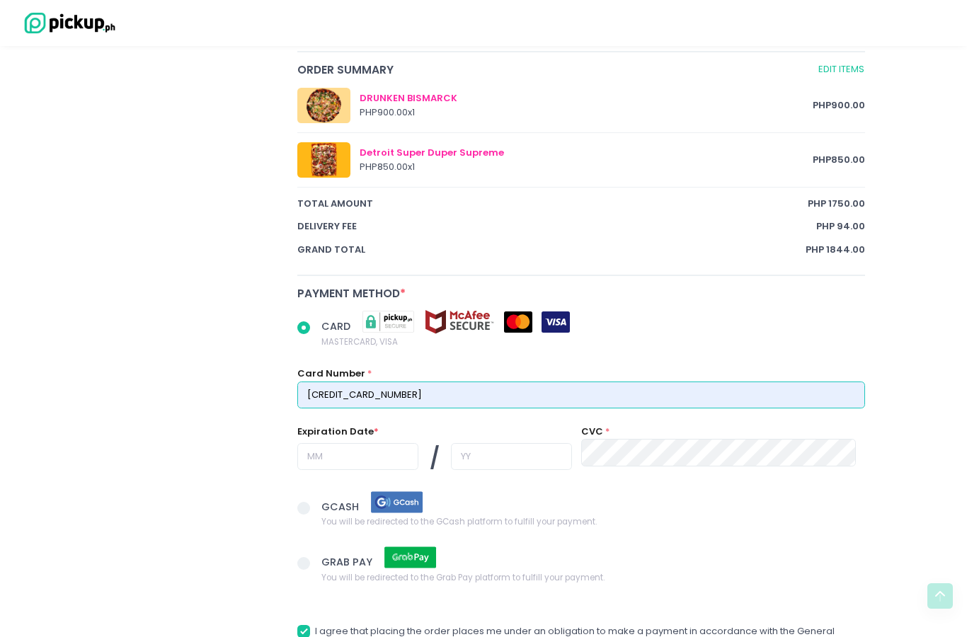
radio input "true"
type input "02"
radio input "true"
type input "27"
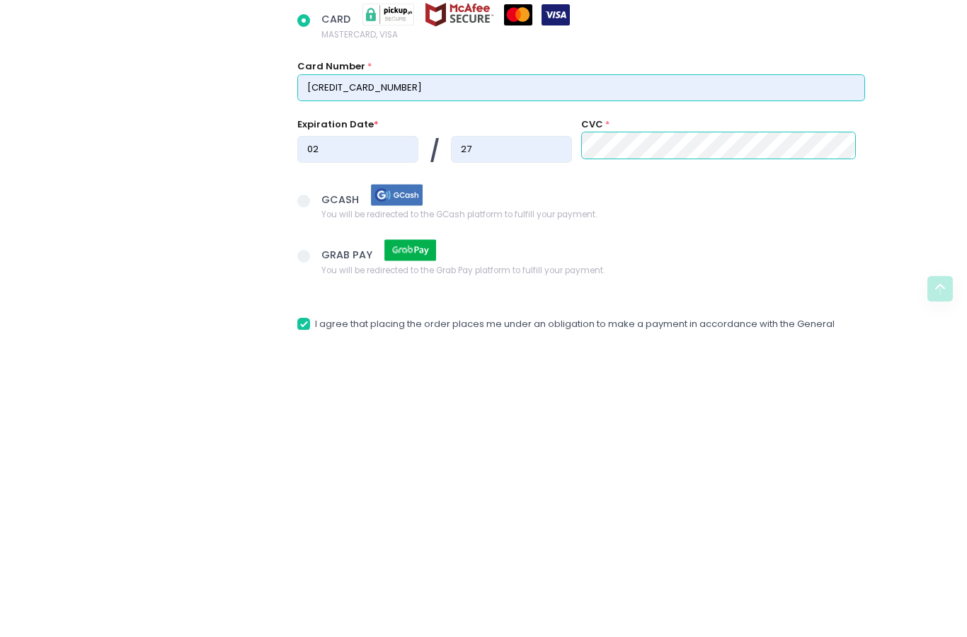
scroll to position [879, 0]
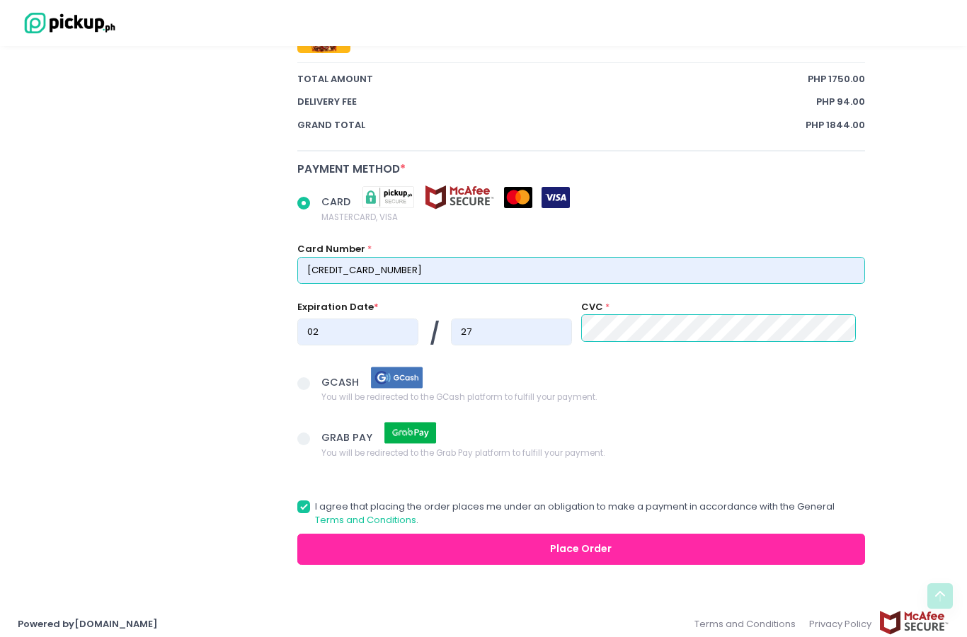
click at [681, 546] on button "Place Order" at bounding box center [581, 550] width 568 height 32
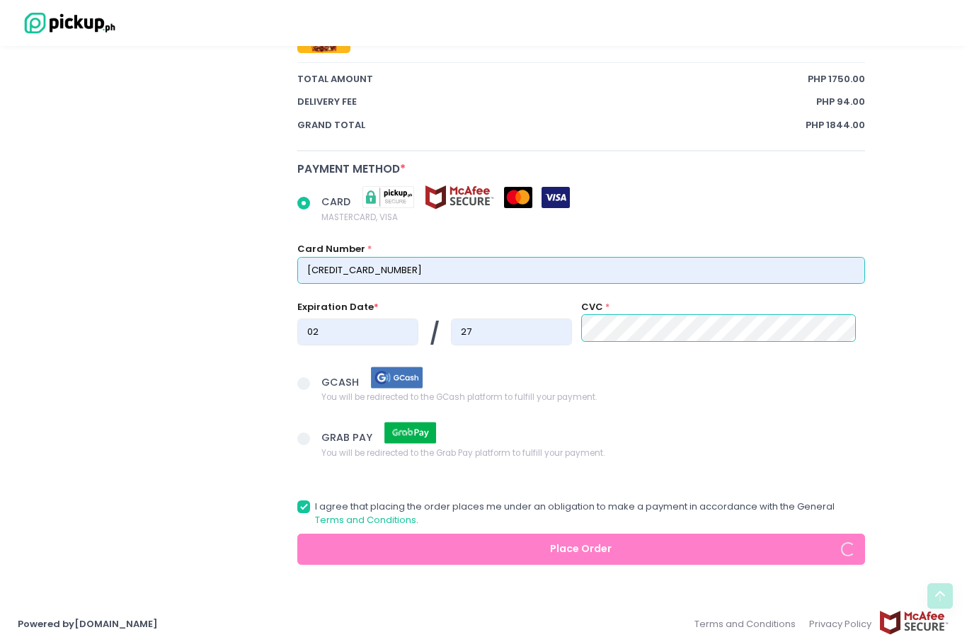
radio input "true"
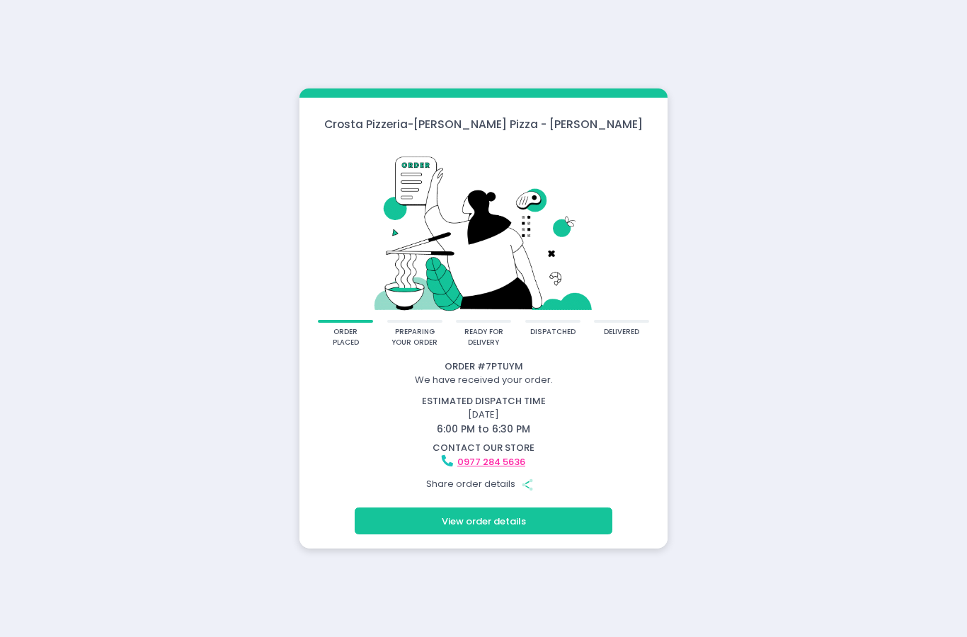
click at [544, 535] on button "View order details" at bounding box center [484, 521] width 258 height 27
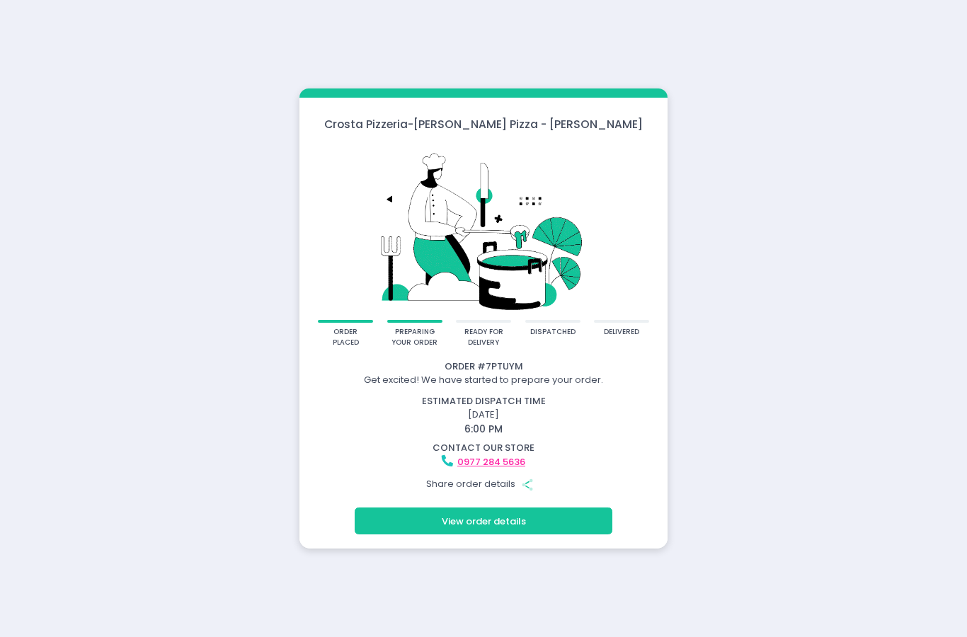
click at [544, 535] on button "View order details" at bounding box center [484, 521] width 258 height 27
click at [584, 515] on button "View order details" at bounding box center [484, 521] width 258 height 27
click at [556, 521] on button "View order details" at bounding box center [484, 521] width 258 height 27
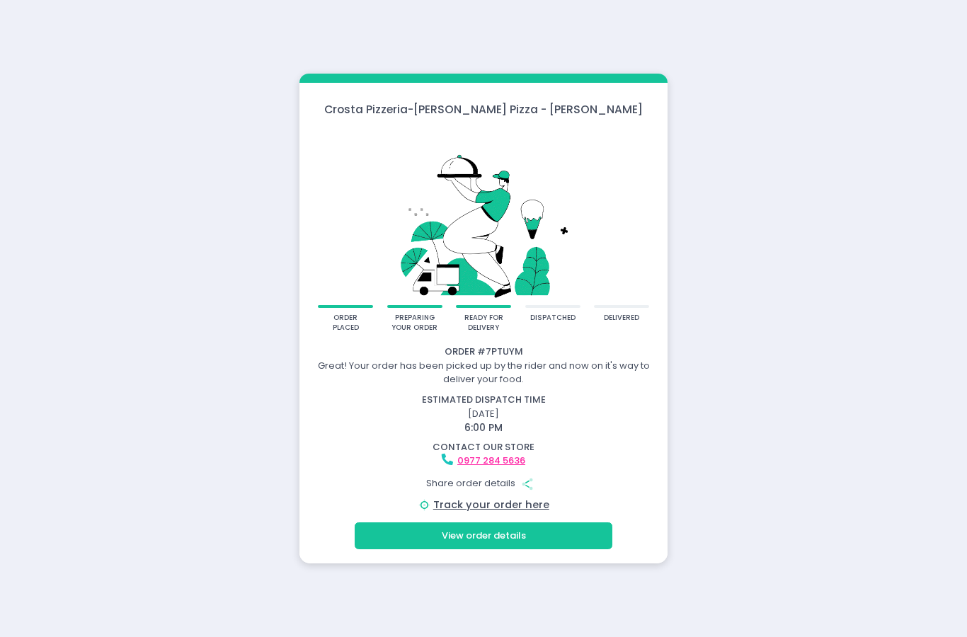
click at [524, 535] on button "View order details" at bounding box center [484, 535] width 258 height 27
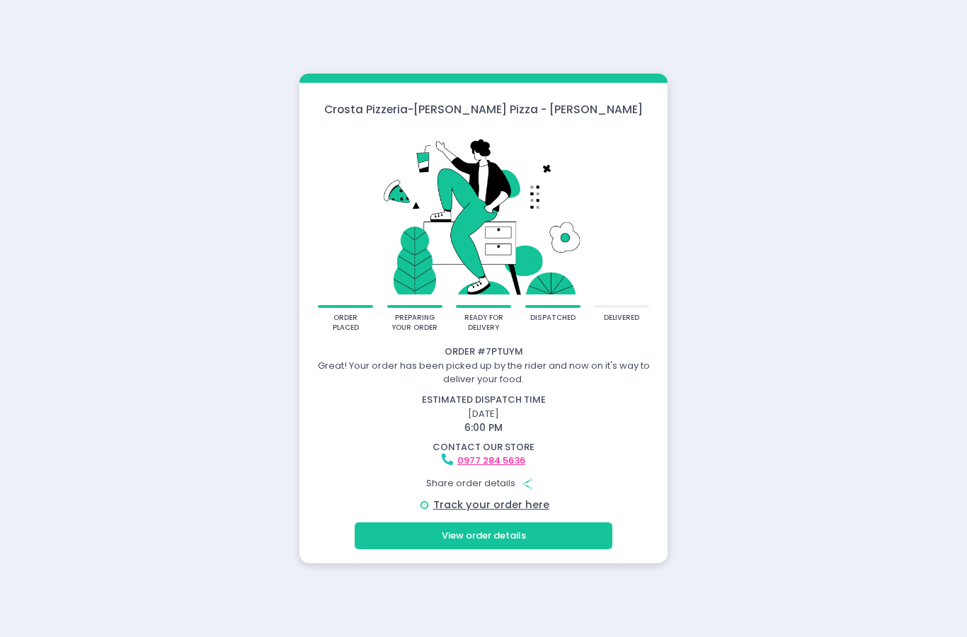
click at [558, 539] on button "View order details" at bounding box center [484, 535] width 258 height 27
click at [581, 541] on button "View order details" at bounding box center [484, 535] width 258 height 27
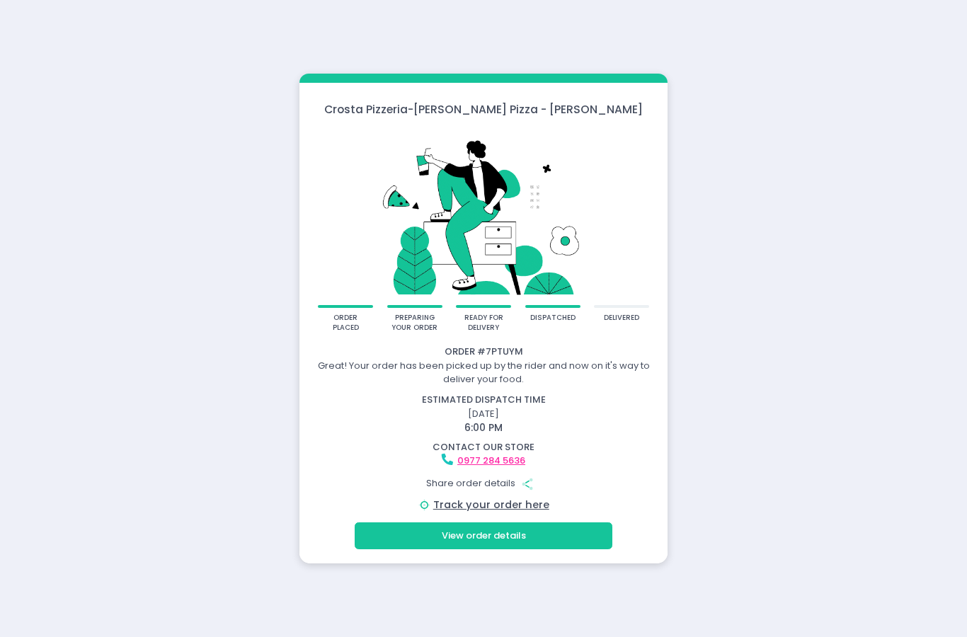
click at [533, 549] on button "View order details" at bounding box center [484, 535] width 258 height 27
